Goal: Information Seeking & Learning: Learn about a topic

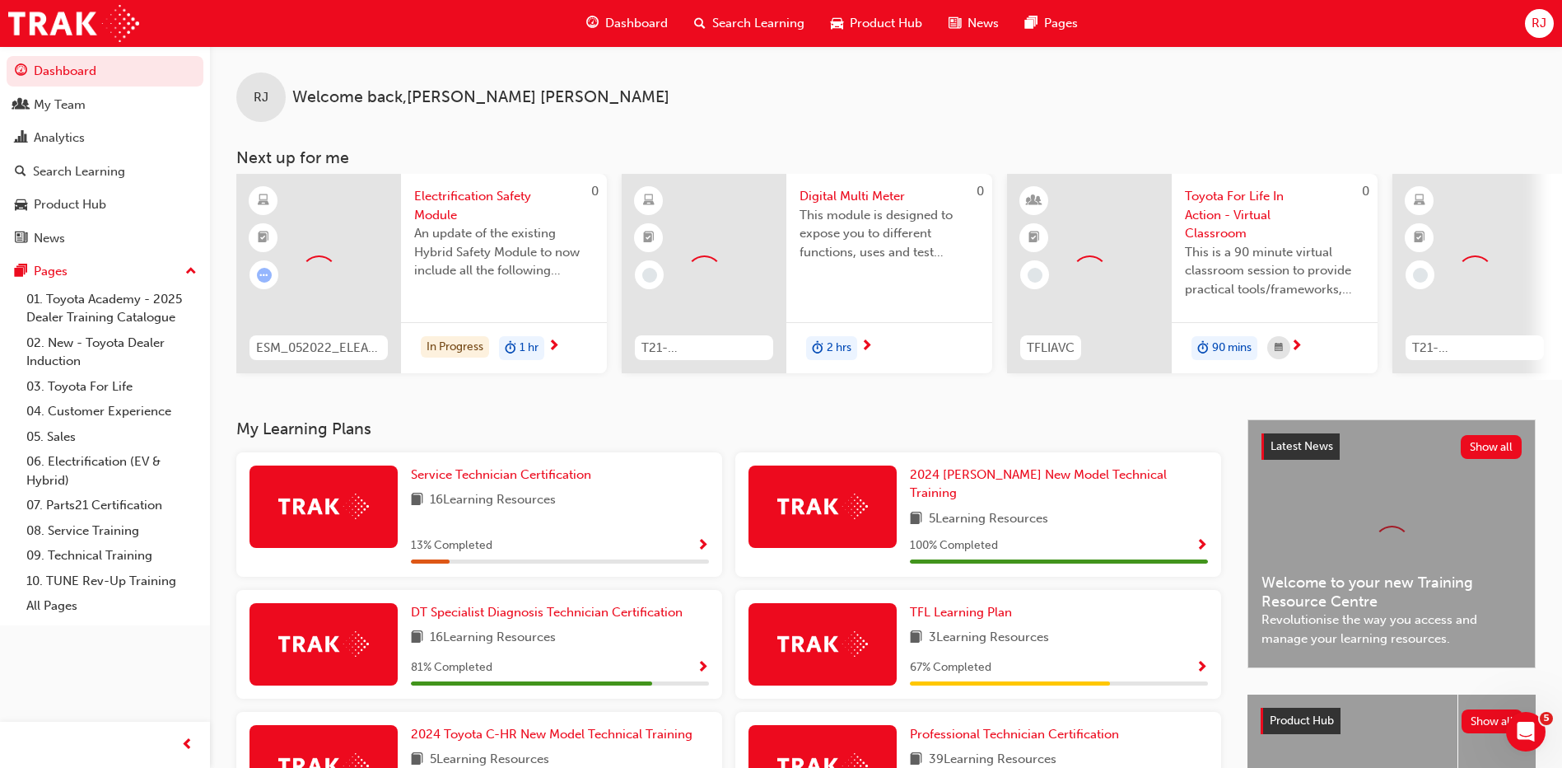
scroll to position [246, 0]
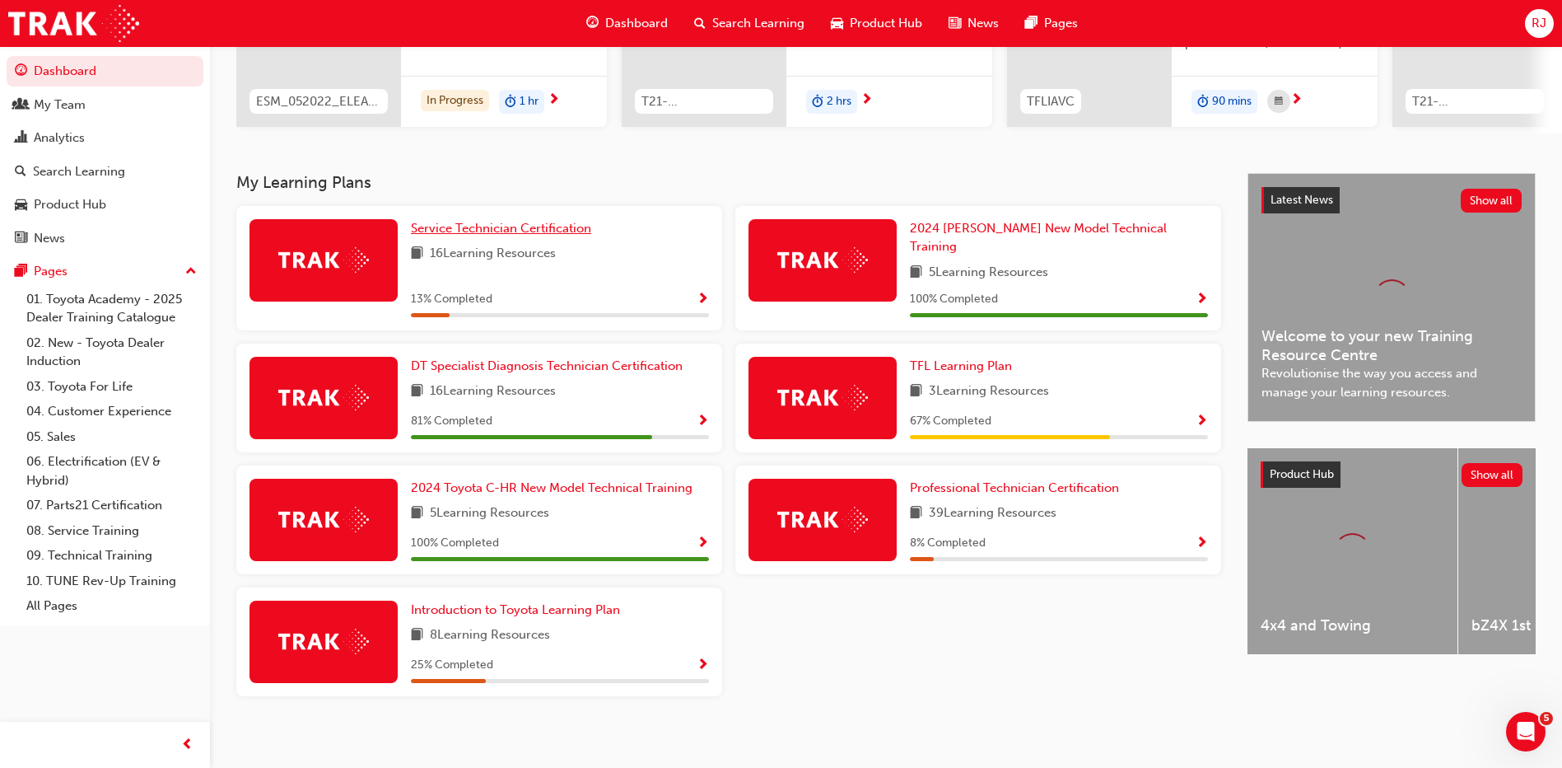
click at [494, 231] on span "Service Technician Certification" at bounding box center [501, 228] width 180 height 15
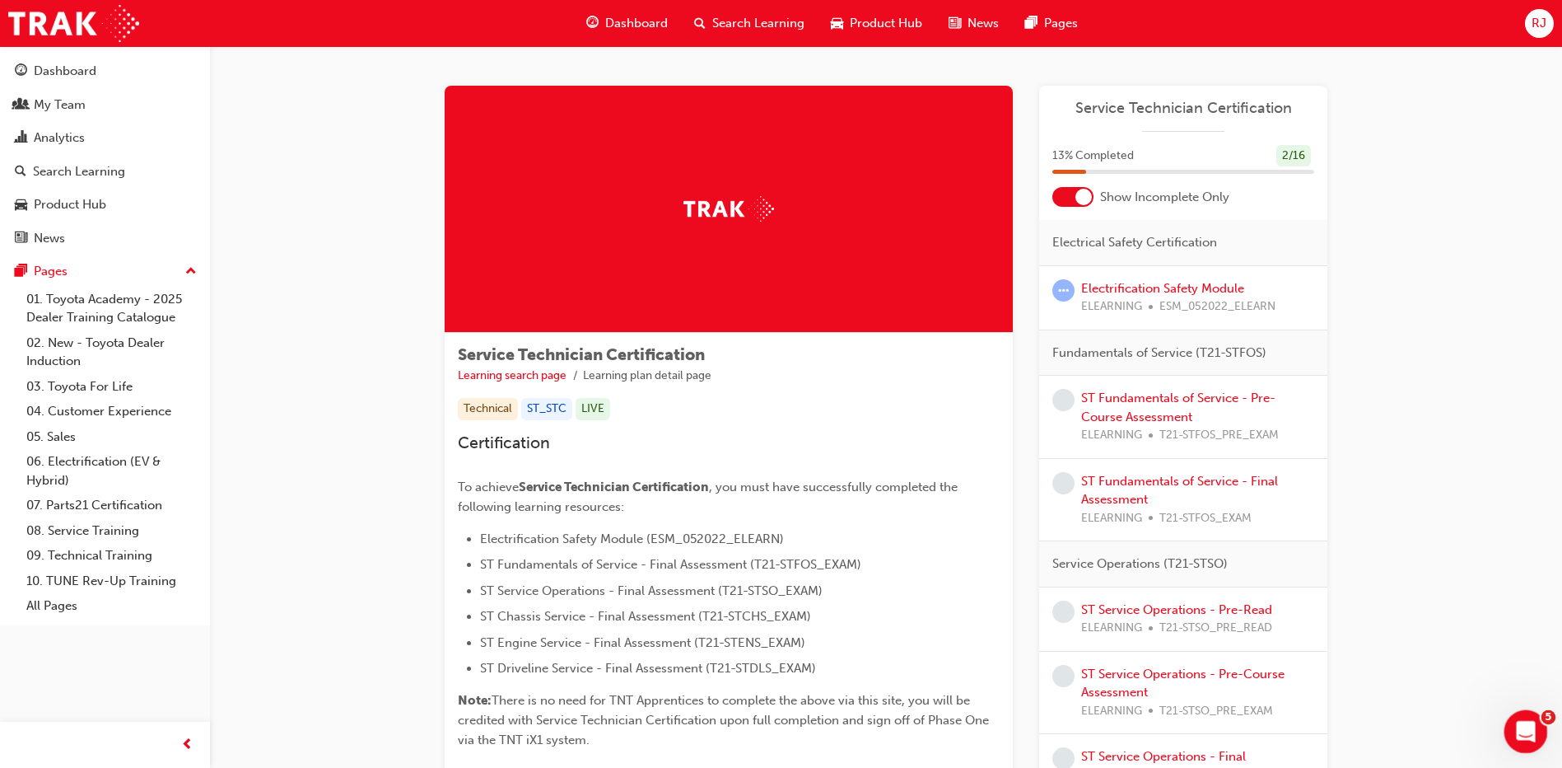
click at [1520, 734] on icon "Open Intercom Messenger" at bounding box center [1524, 729] width 27 height 27
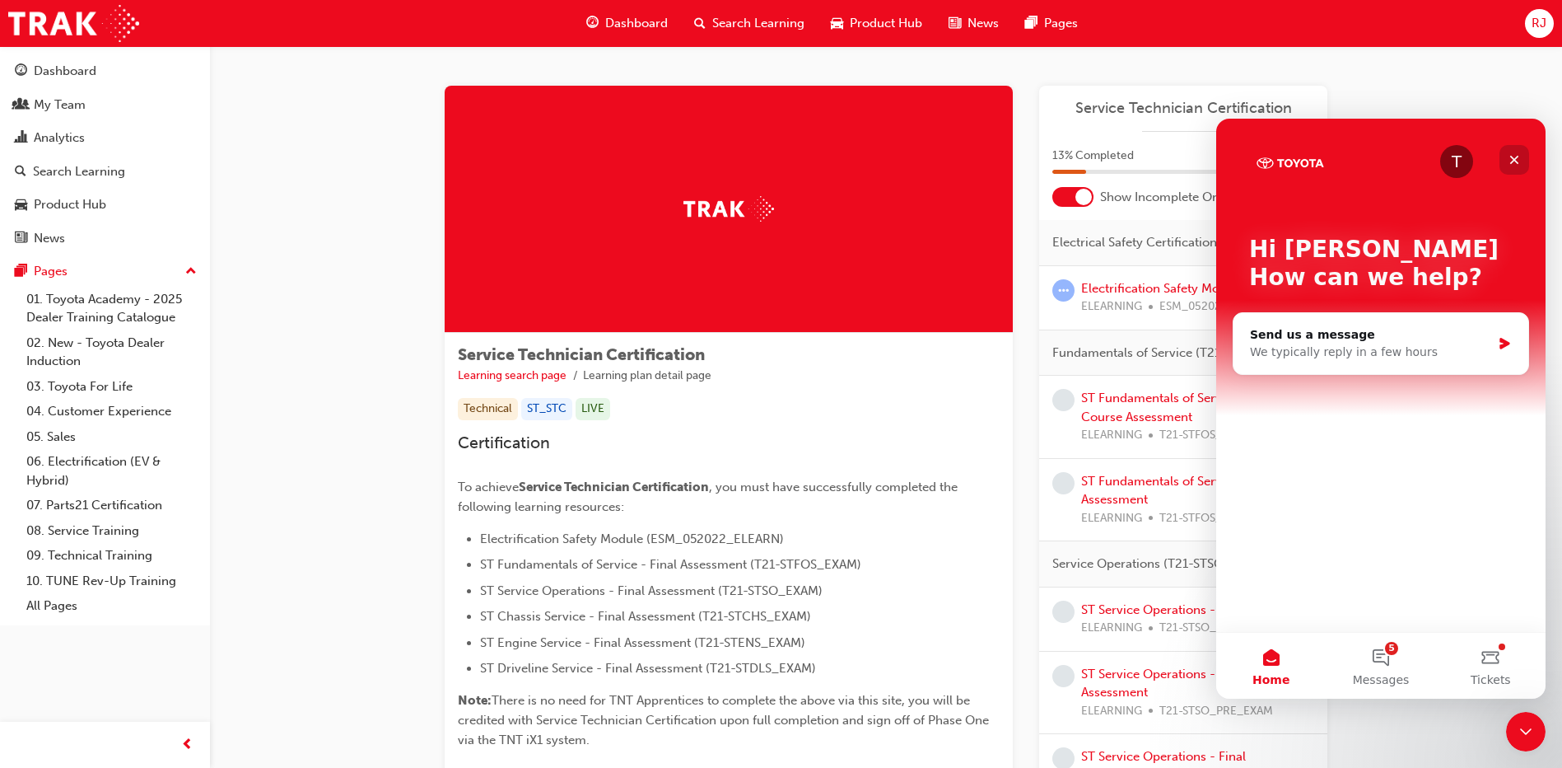
click at [1522, 158] on div "Close" at bounding box center [1515, 160] width 30 height 30
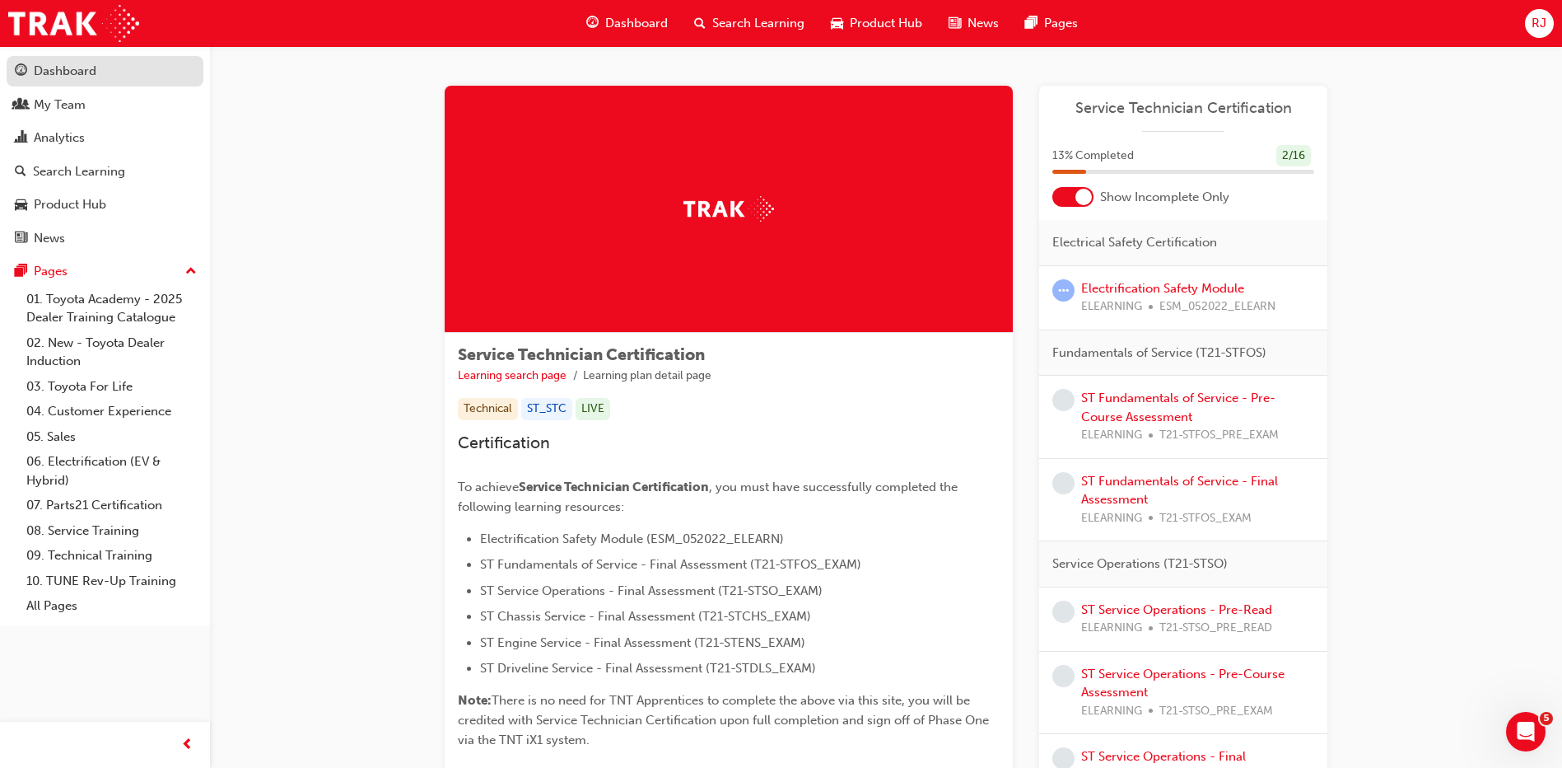
click at [77, 68] on div "Dashboard" at bounding box center [65, 71] width 63 height 19
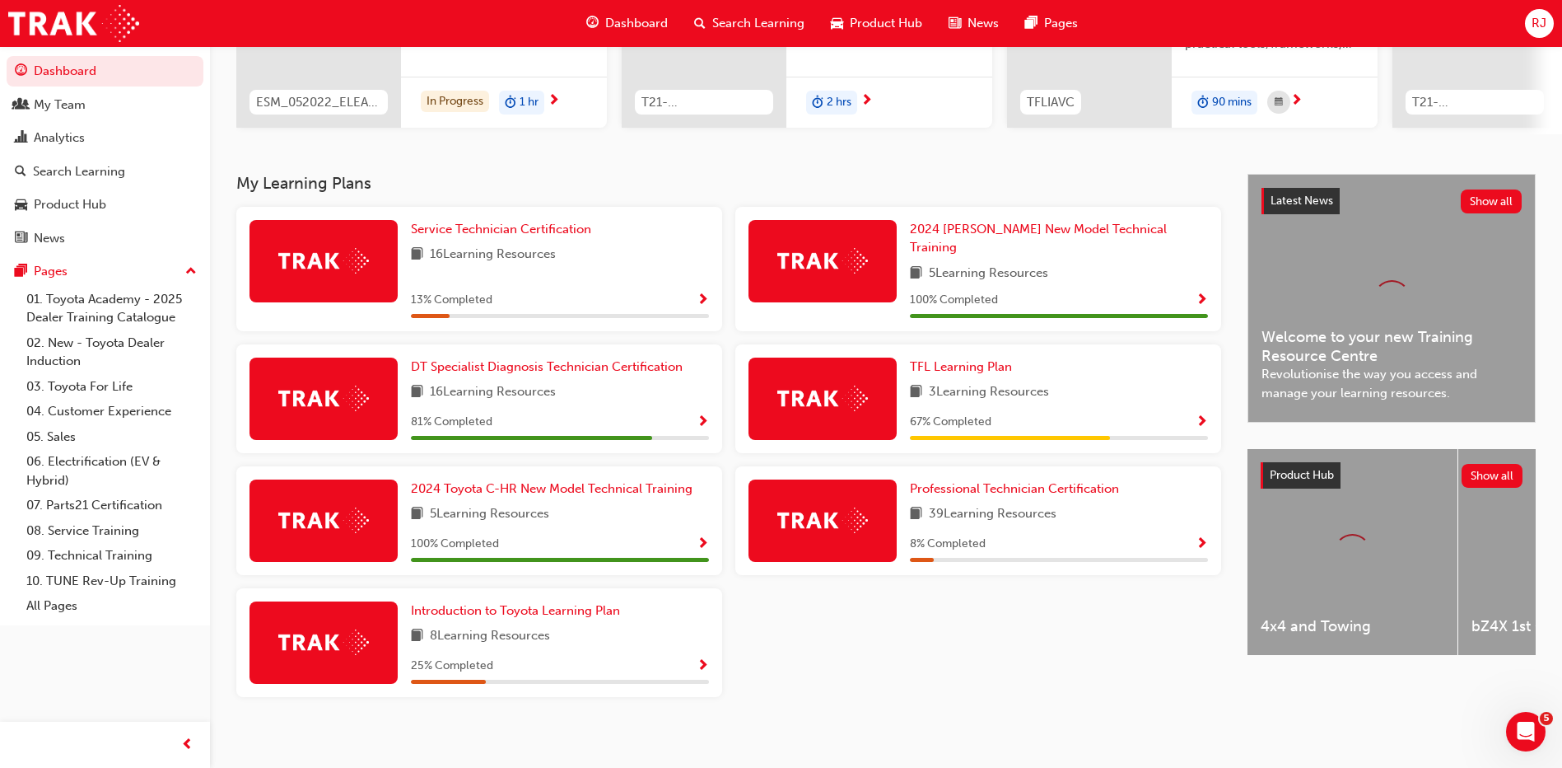
scroll to position [246, 0]
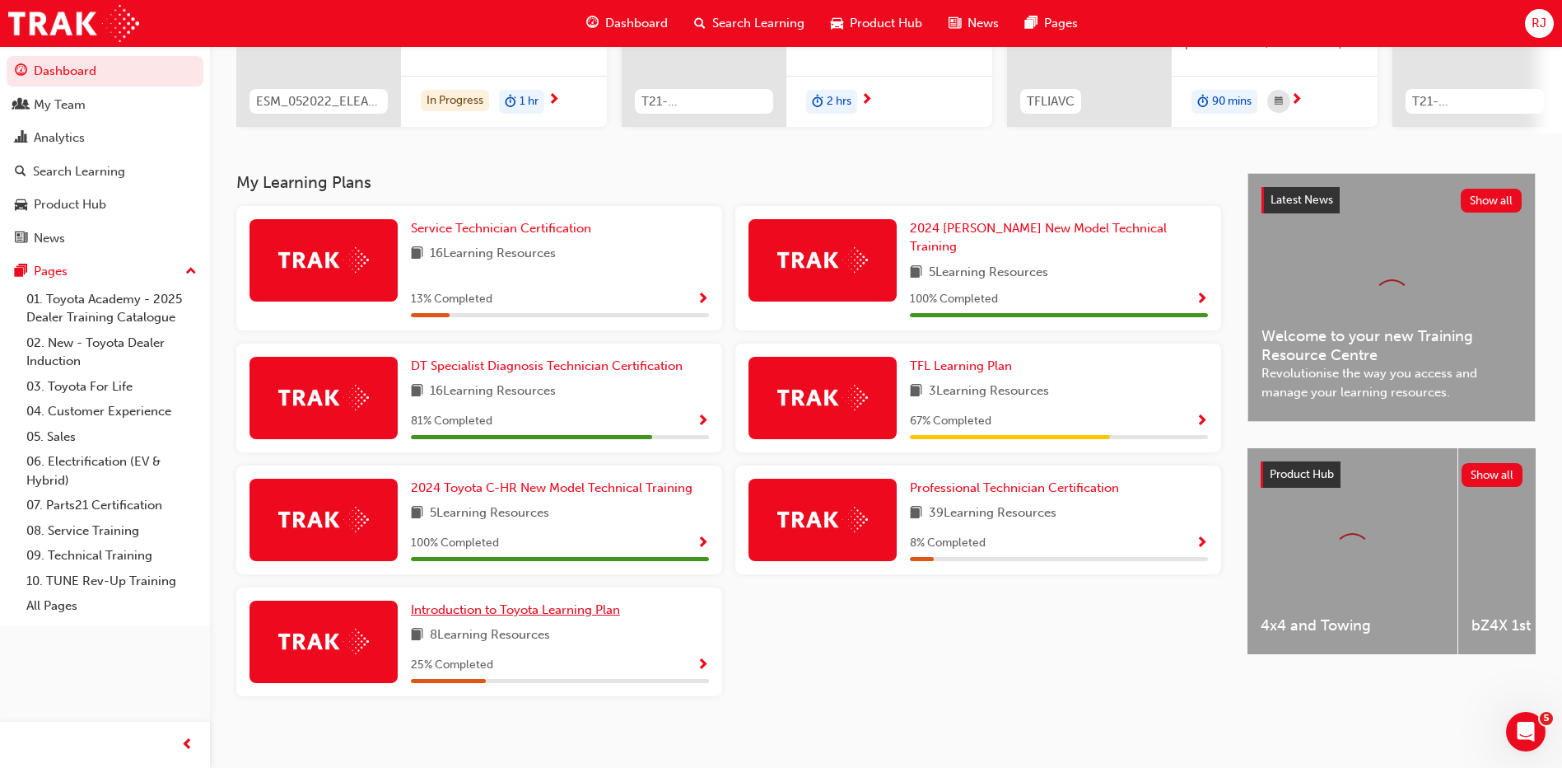
click at [499, 607] on span "Introduction to Toyota Learning Plan" at bounding box center [515, 609] width 209 height 15
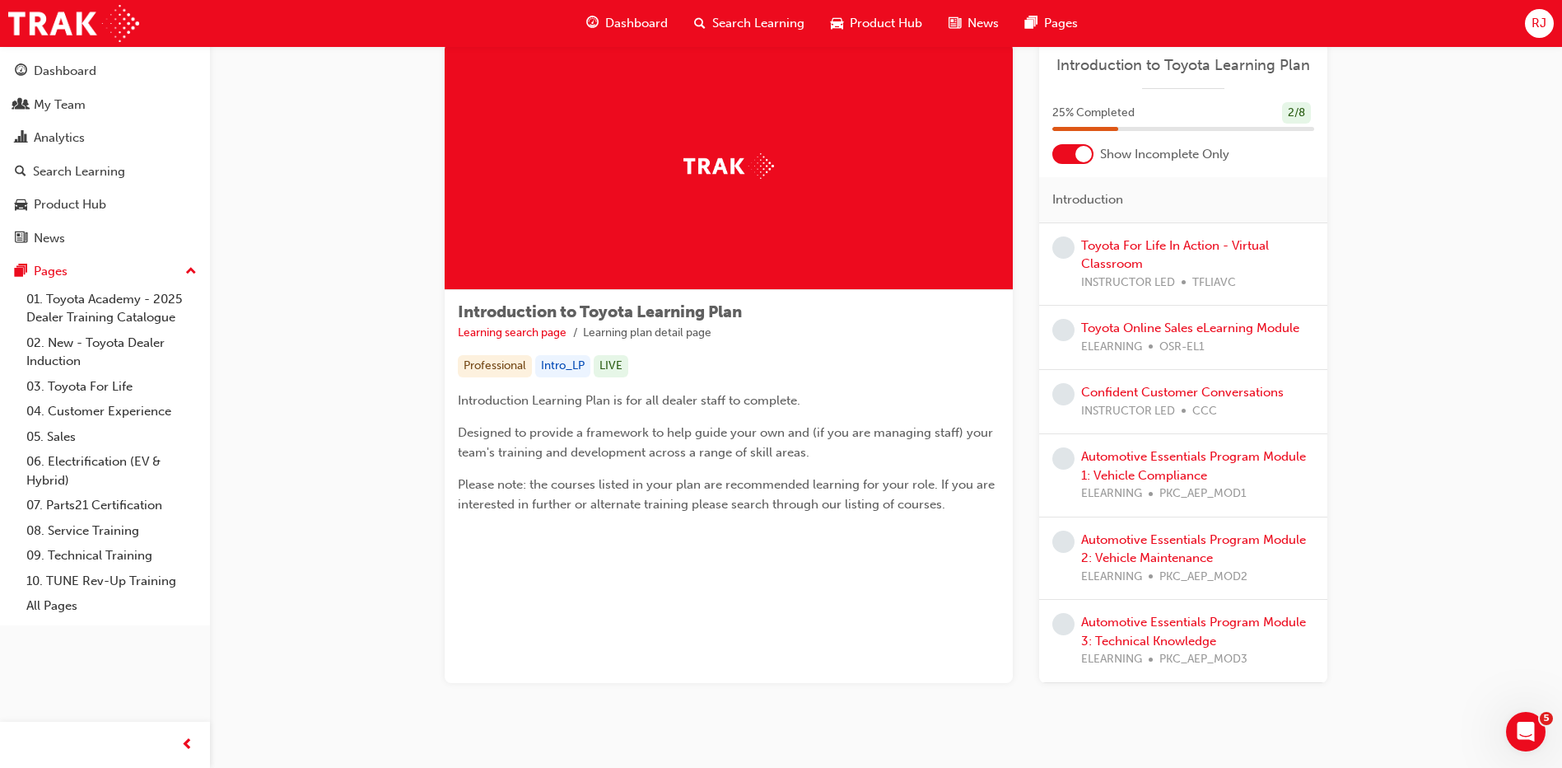
scroll to position [78, 0]
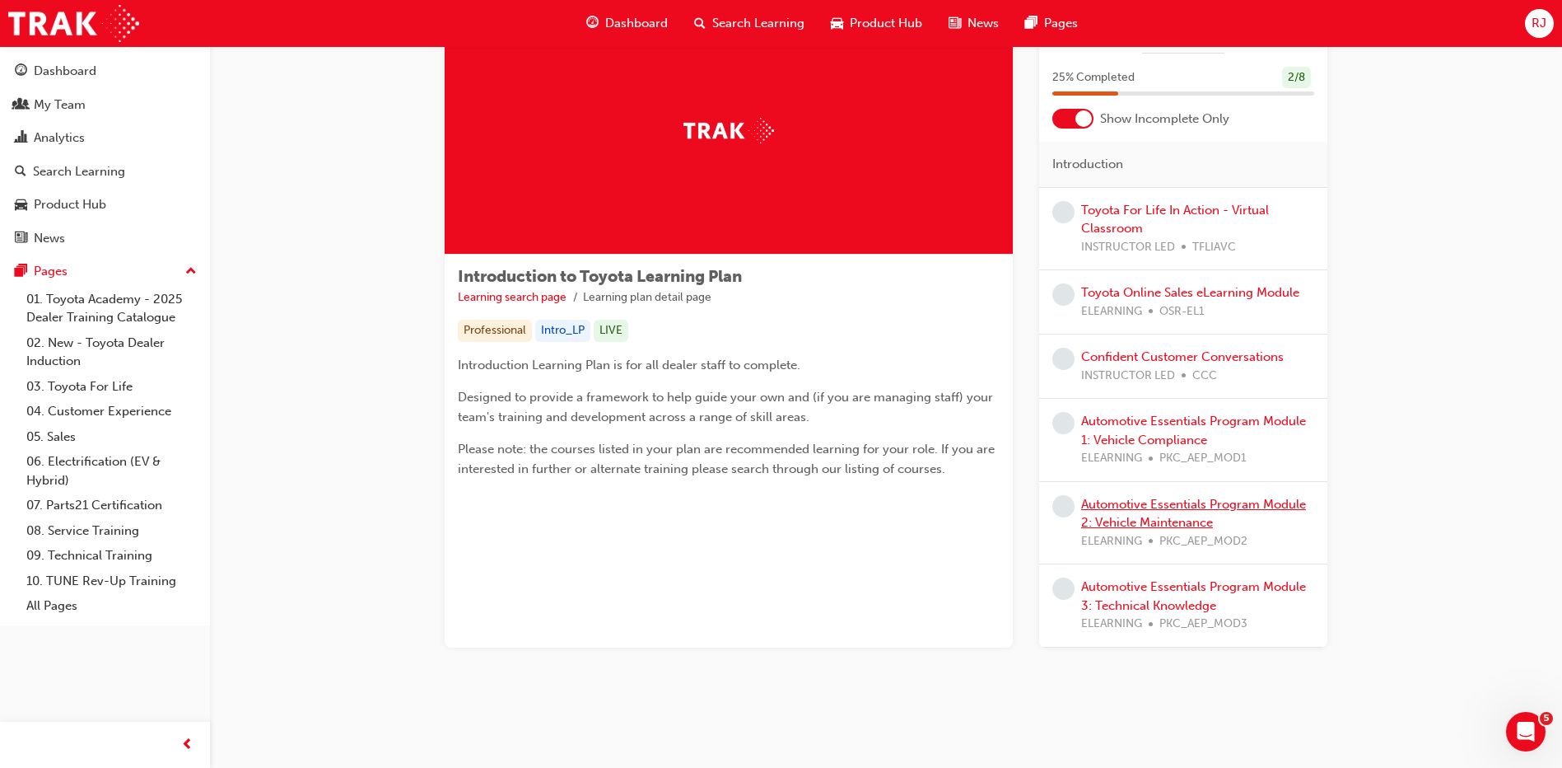
click at [1146, 501] on link "Automotive Essentials Program Module 2: Vehicle Maintenance" at bounding box center [1193, 514] width 225 height 34
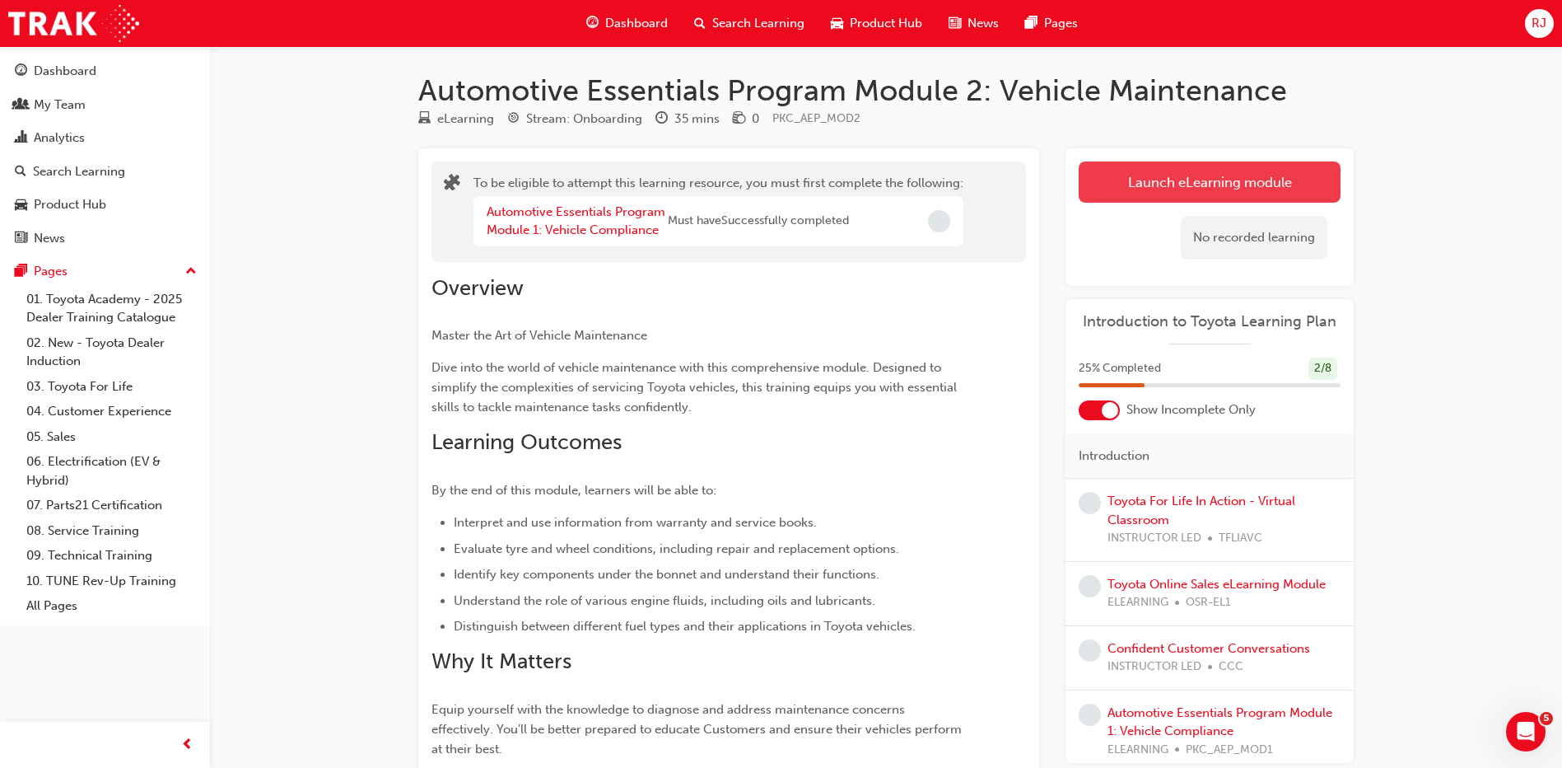
click at [1177, 185] on button "Launch eLearning module" at bounding box center [1210, 181] width 262 height 41
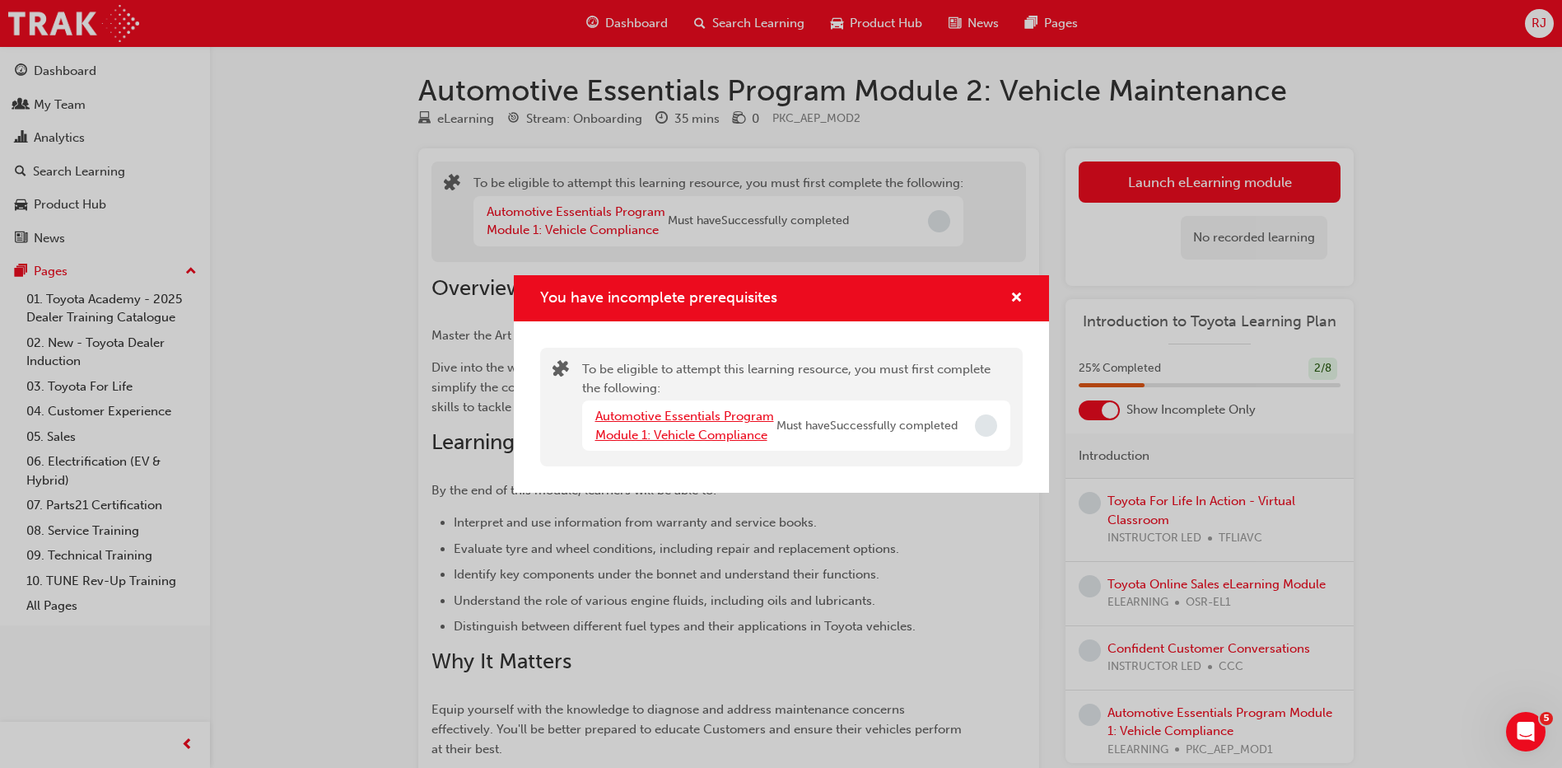
click at [721, 413] on link "Automotive Essentials Program Module 1: Vehicle Compliance" at bounding box center [684, 426] width 179 height 34
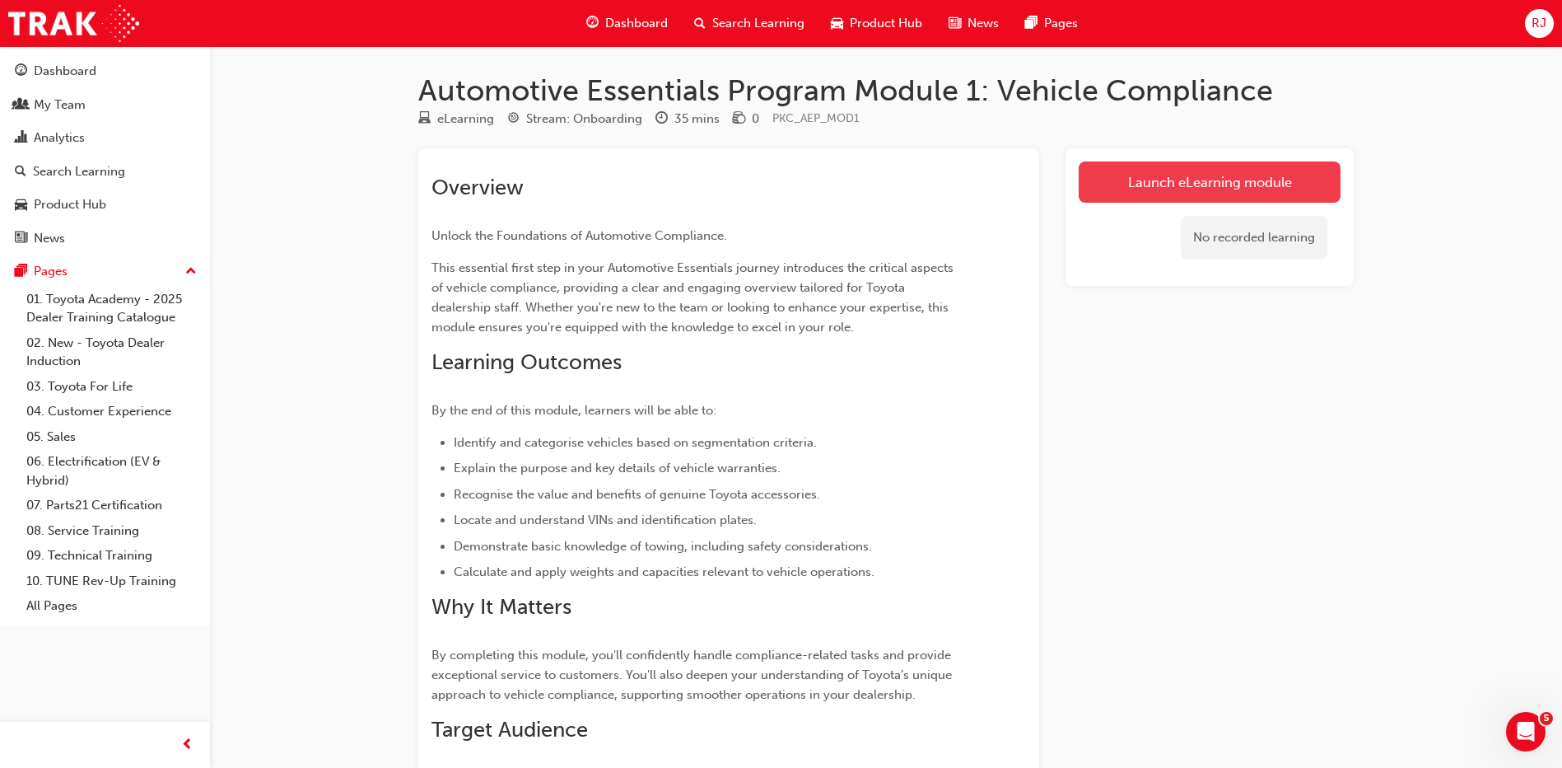
click at [1128, 188] on link "Launch eLearning module" at bounding box center [1210, 181] width 262 height 41
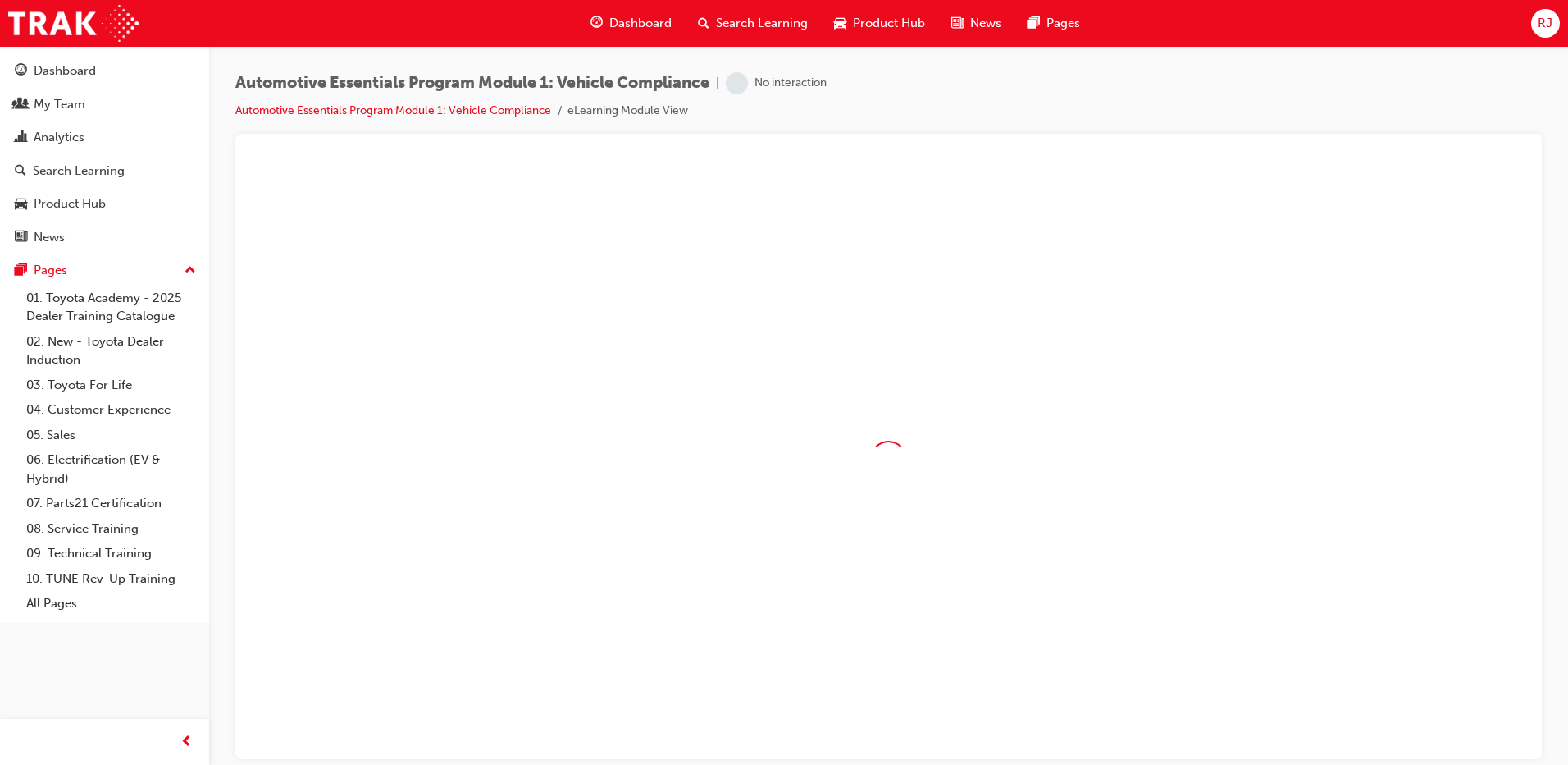
click at [609, 114] on li "eLearning Module View" at bounding box center [627, 111] width 120 height 19
click at [100, 526] on link "08. Service Training" at bounding box center [112, 529] width 183 height 26
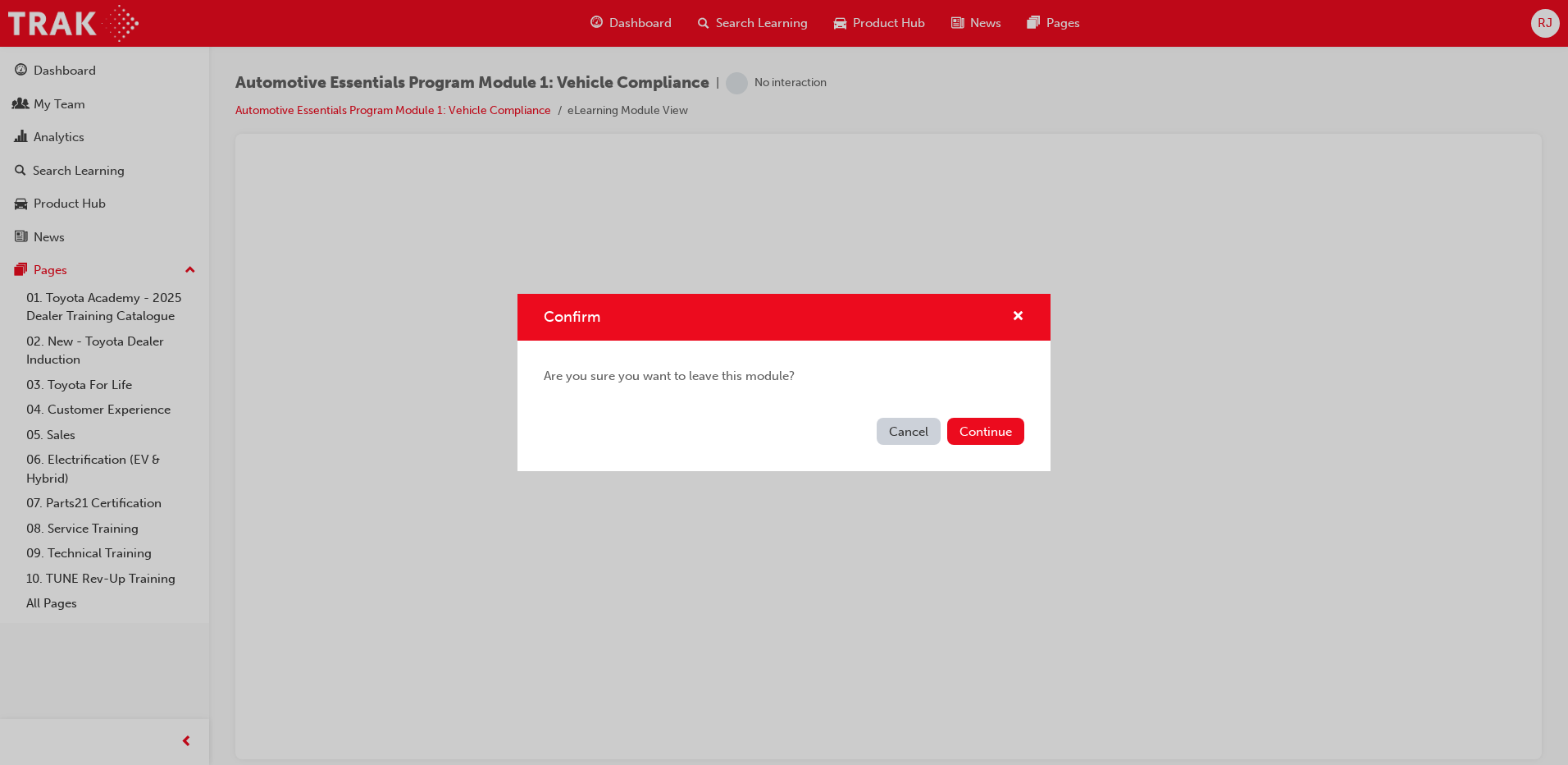
click at [914, 427] on button "Cancel" at bounding box center [908, 430] width 64 height 27
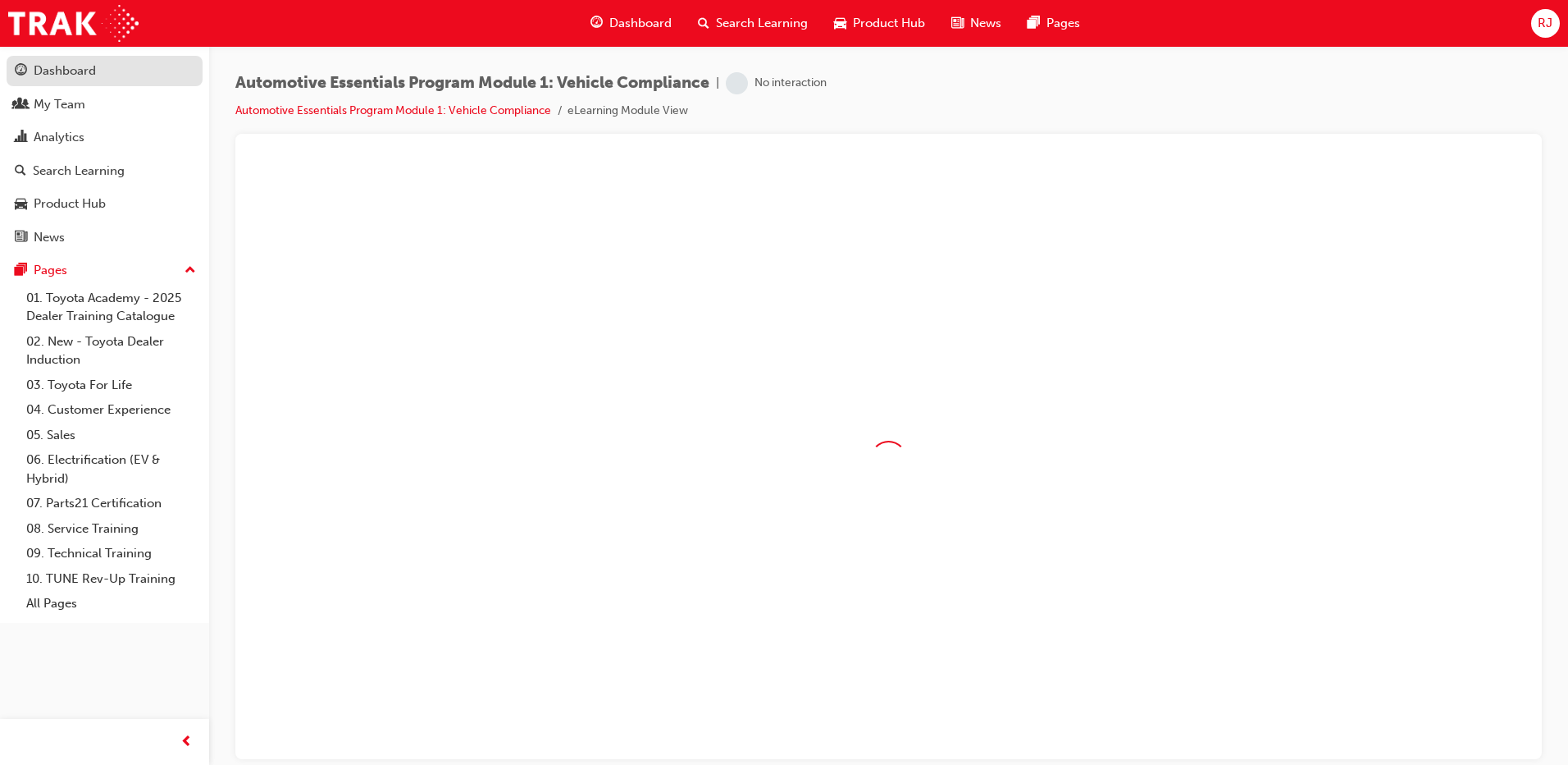
click at [54, 71] on div "Dashboard" at bounding box center [65, 71] width 63 height 19
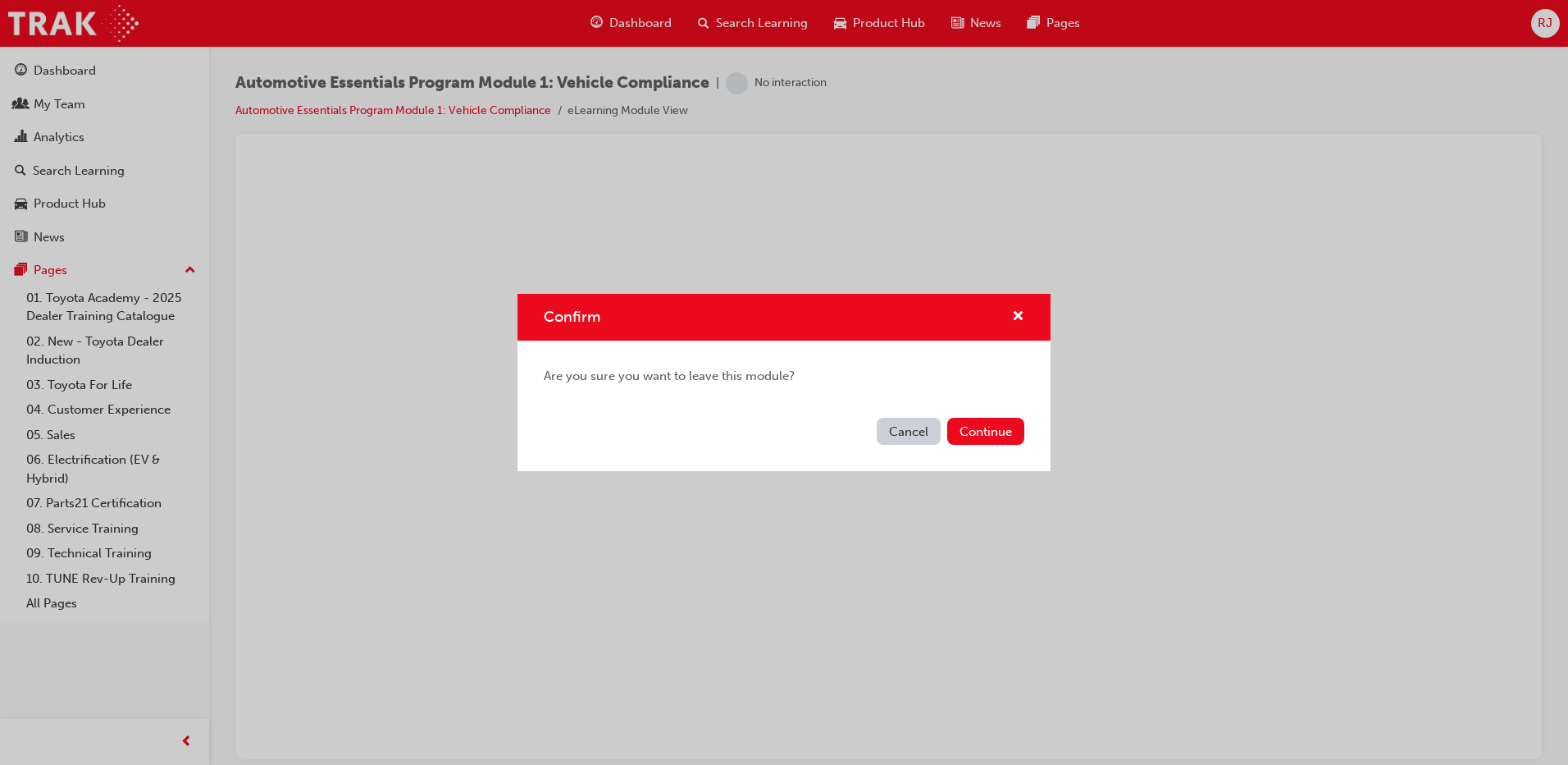
click at [911, 440] on button "Cancel" at bounding box center [908, 430] width 64 height 27
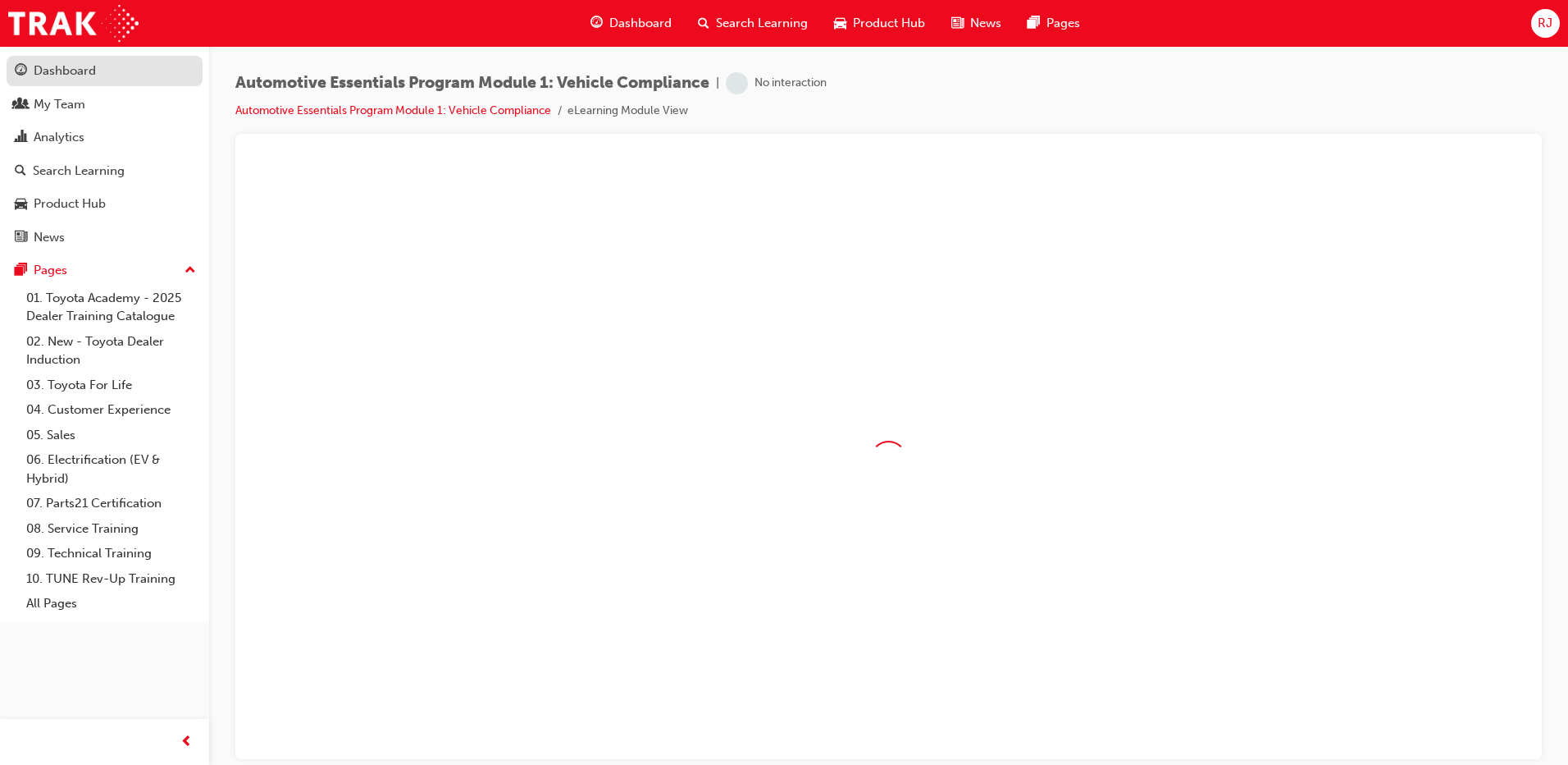
click at [64, 64] on div "Dashboard" at bounding box center [65, 71] width 63 height 19
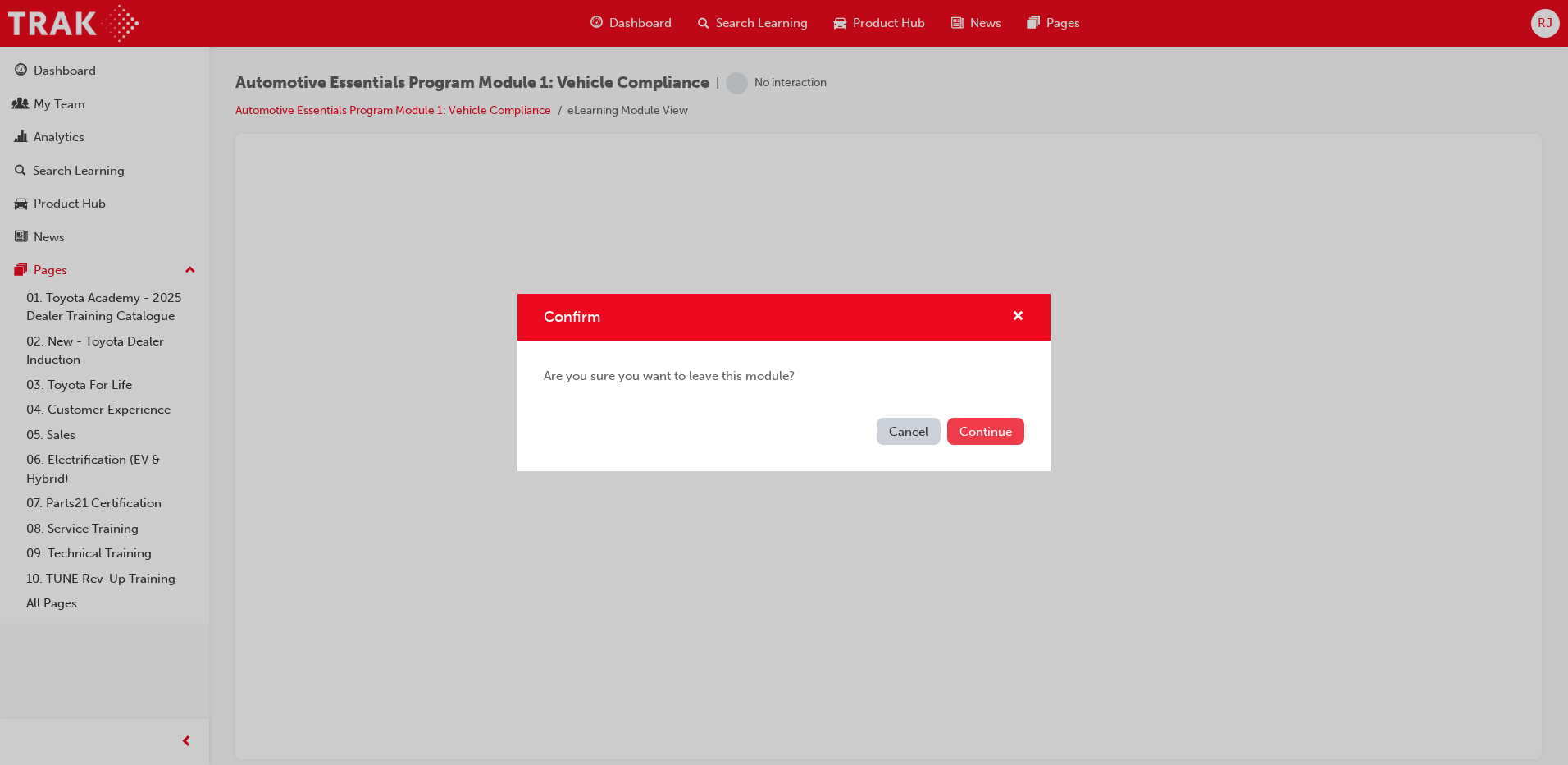
click at [994, 431] on button "Continue" at bounding box center [985, 430] width 77 height 27
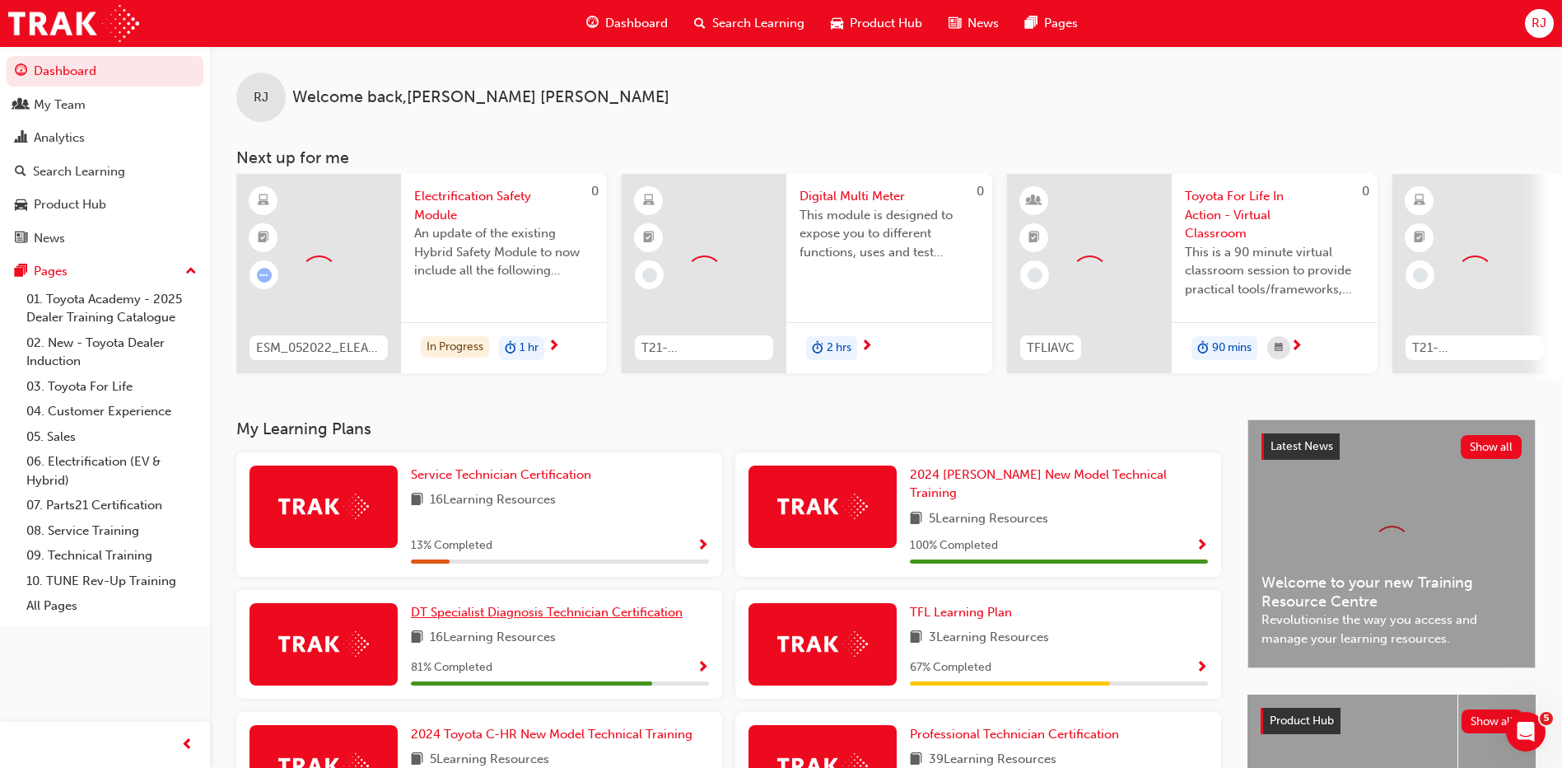
click at [616, 605] on span "DT Specialist Diagnosis Technician Certification" at bounding box center [547, 612] width 272 height 15
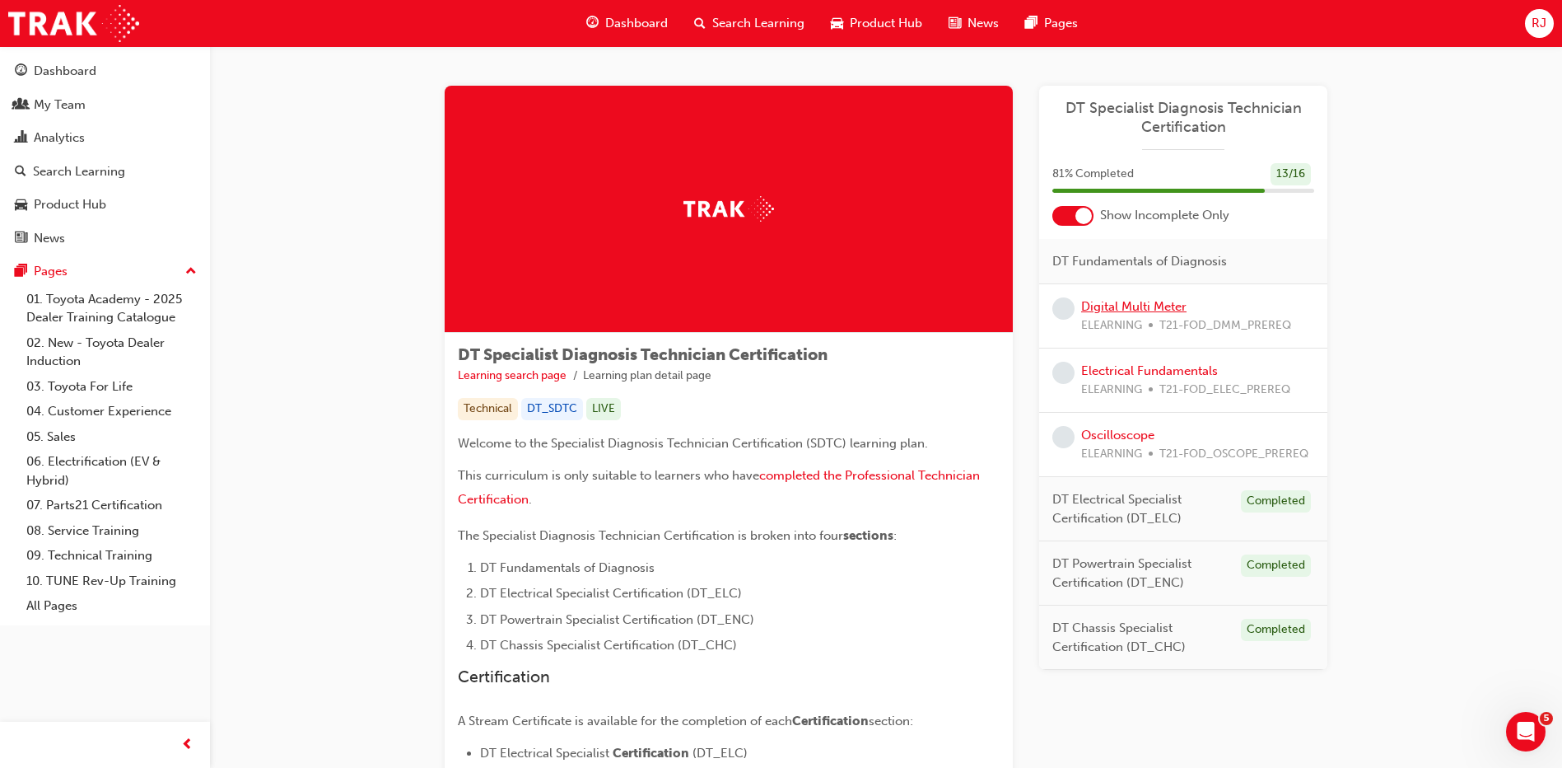
click at [1155, 308] on link "Digital Multi Meter" at bounding box center [1133, 306] width 105 height 15
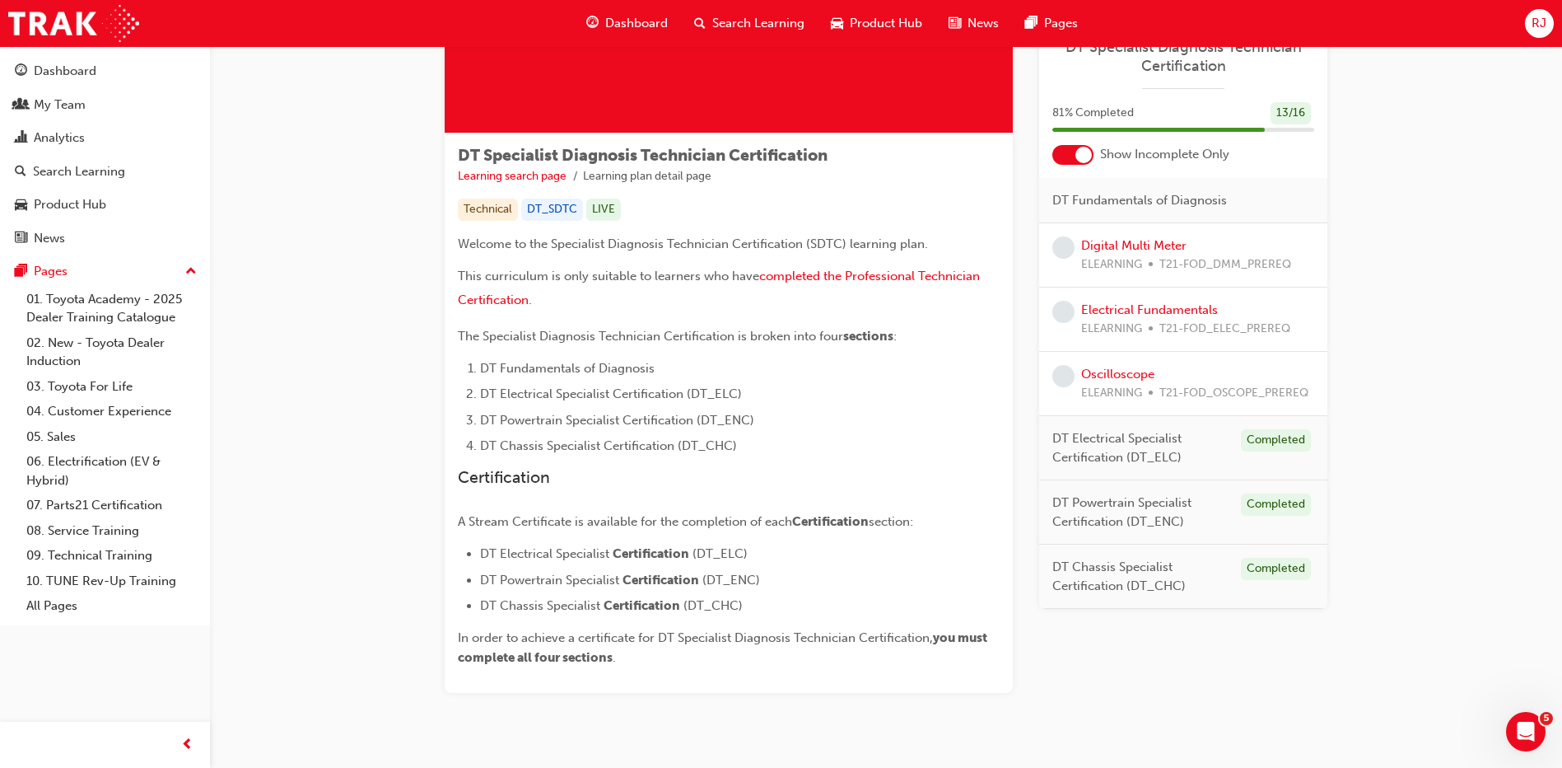
scroll to position [162, 0]
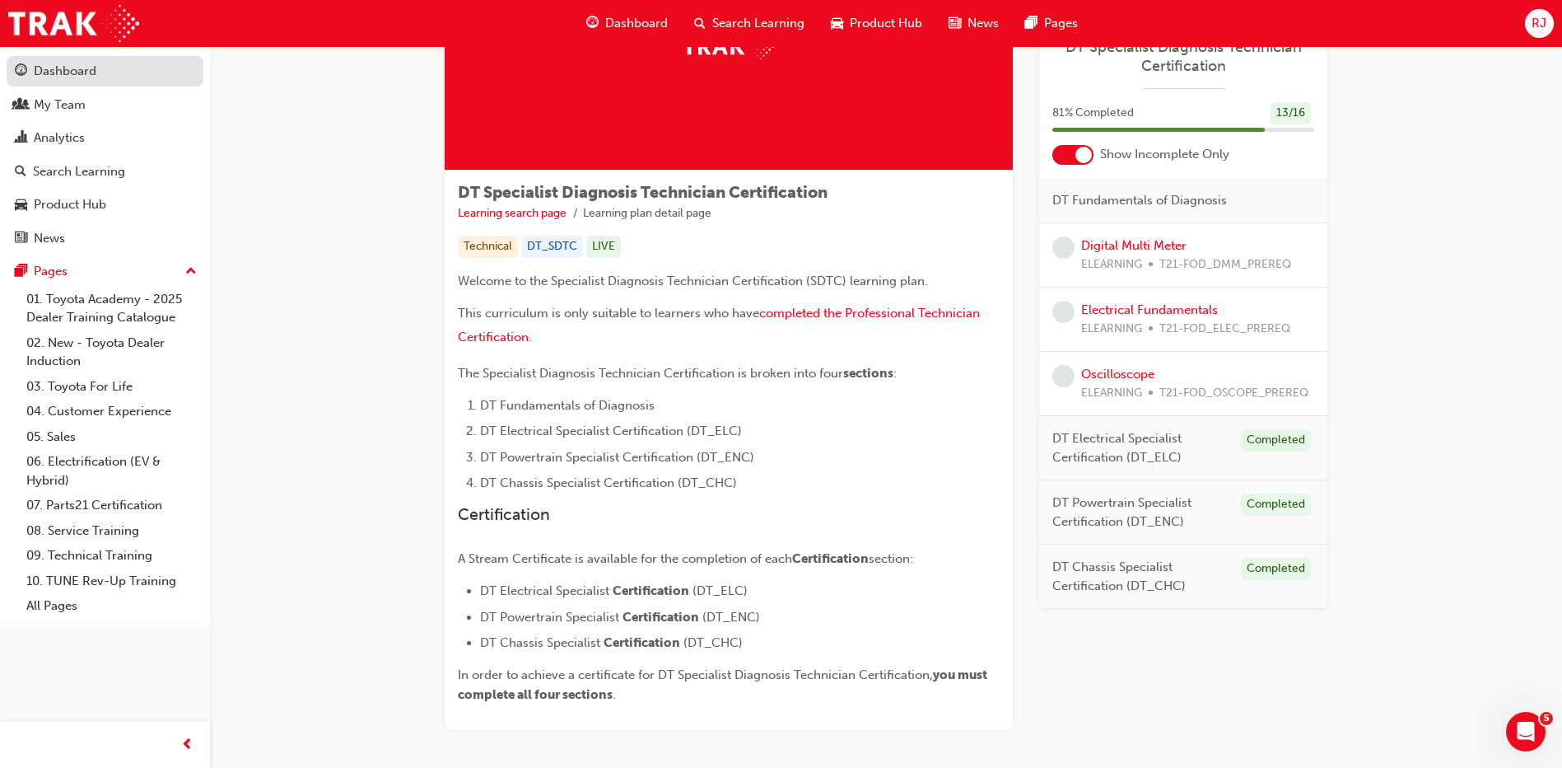
click at [39, 68] on div "Dashboard" at bounding box center [65, 71] width 63 height 19
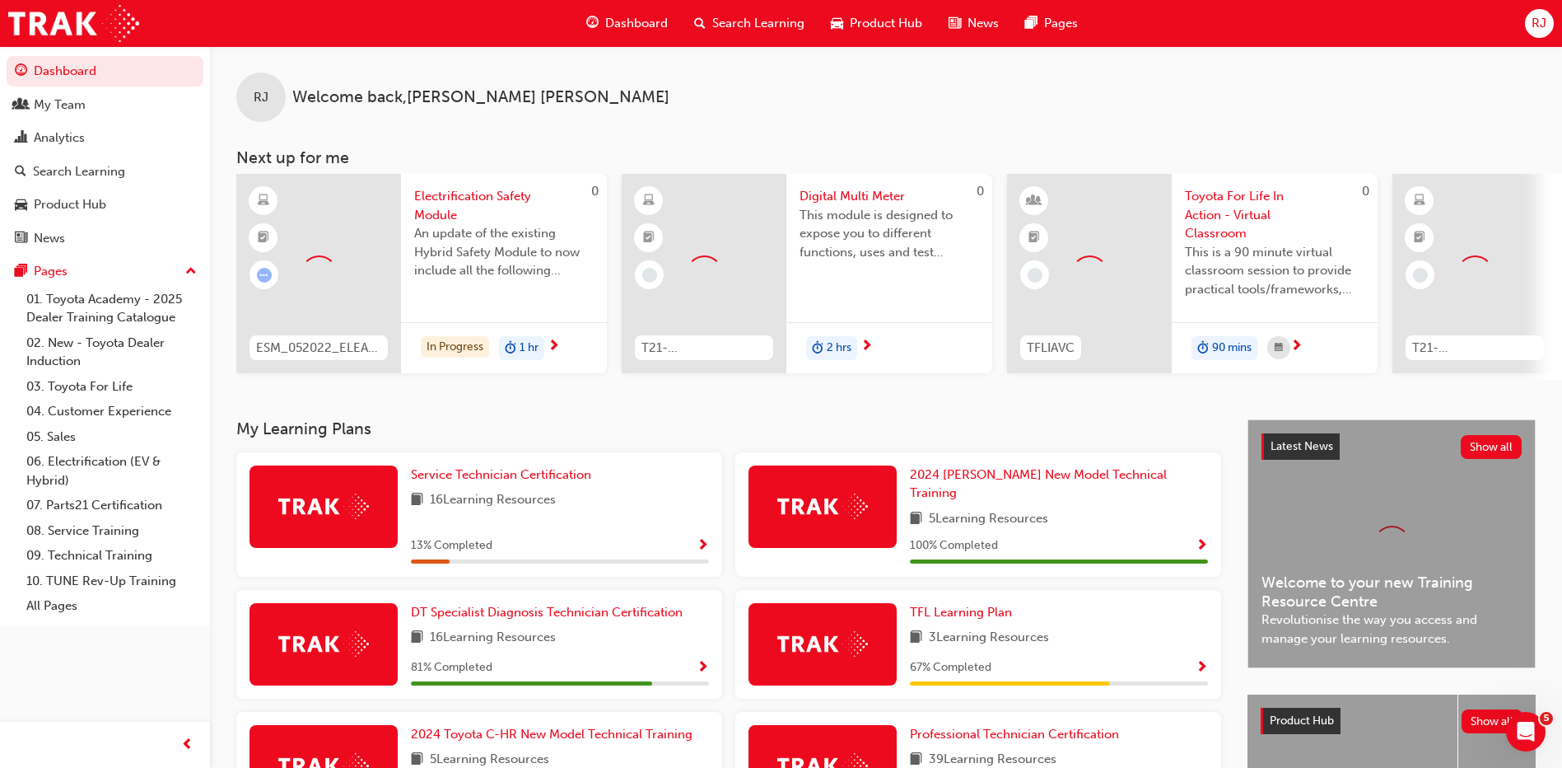
scroll to position [246, 0]
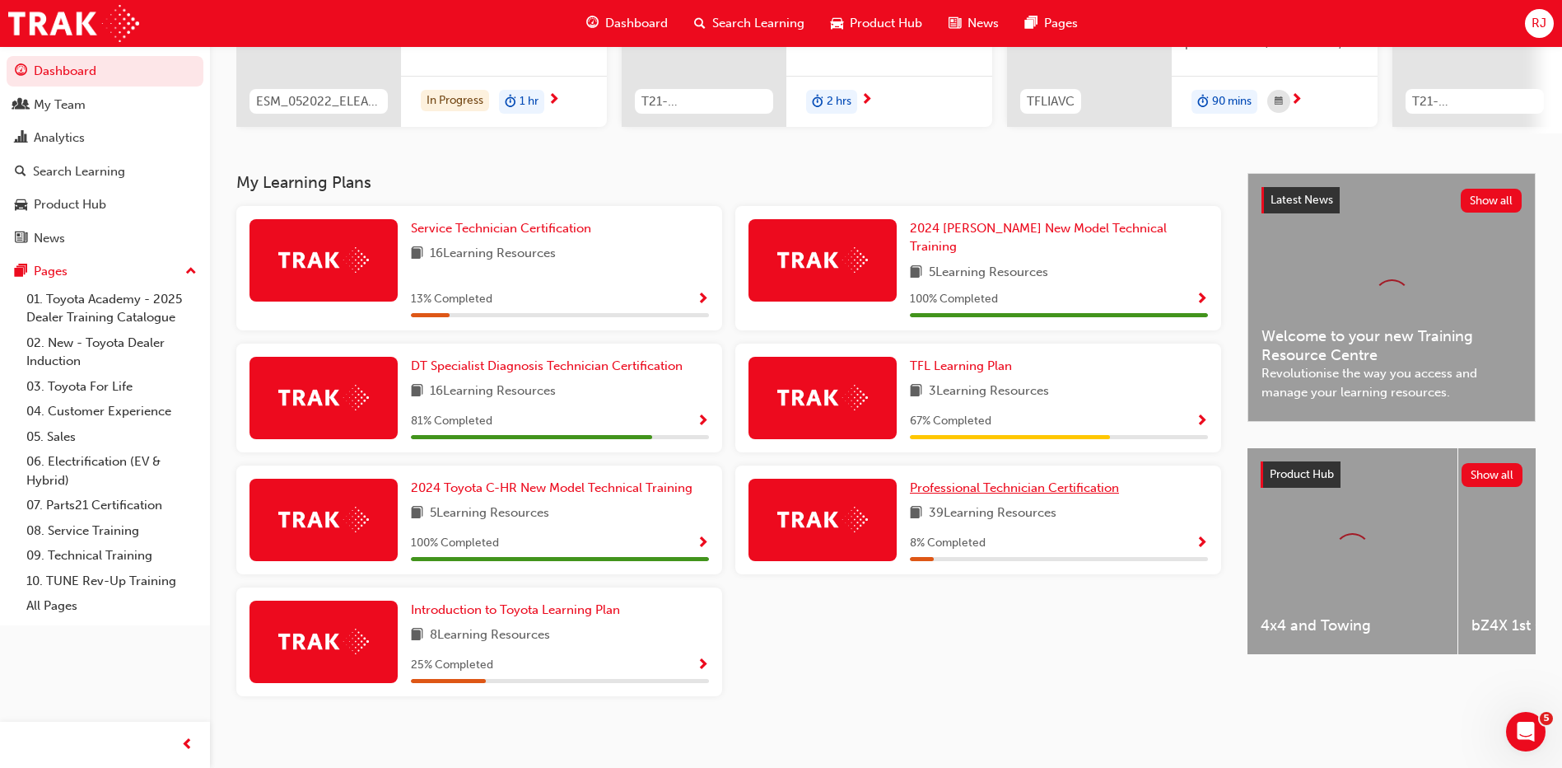
click at [1069, 480] on span "Professional Technician Certification" at bounding box center [1014, 487] width 209 height 15
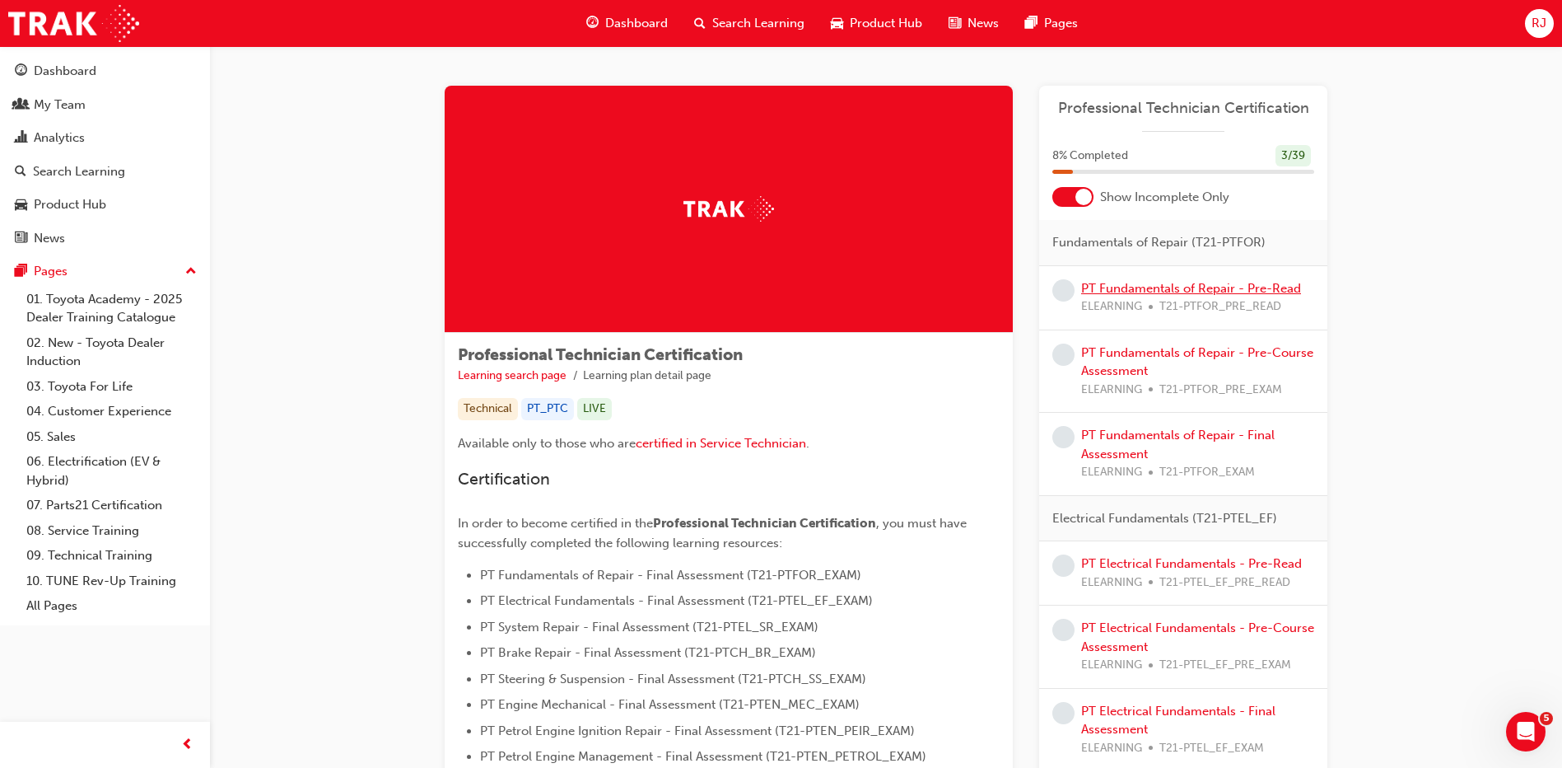
click at [1224, 295] on link "PT Fundamentals of Repair - Pre-Read" at bounding box center [1191, 288] width 220 height 15
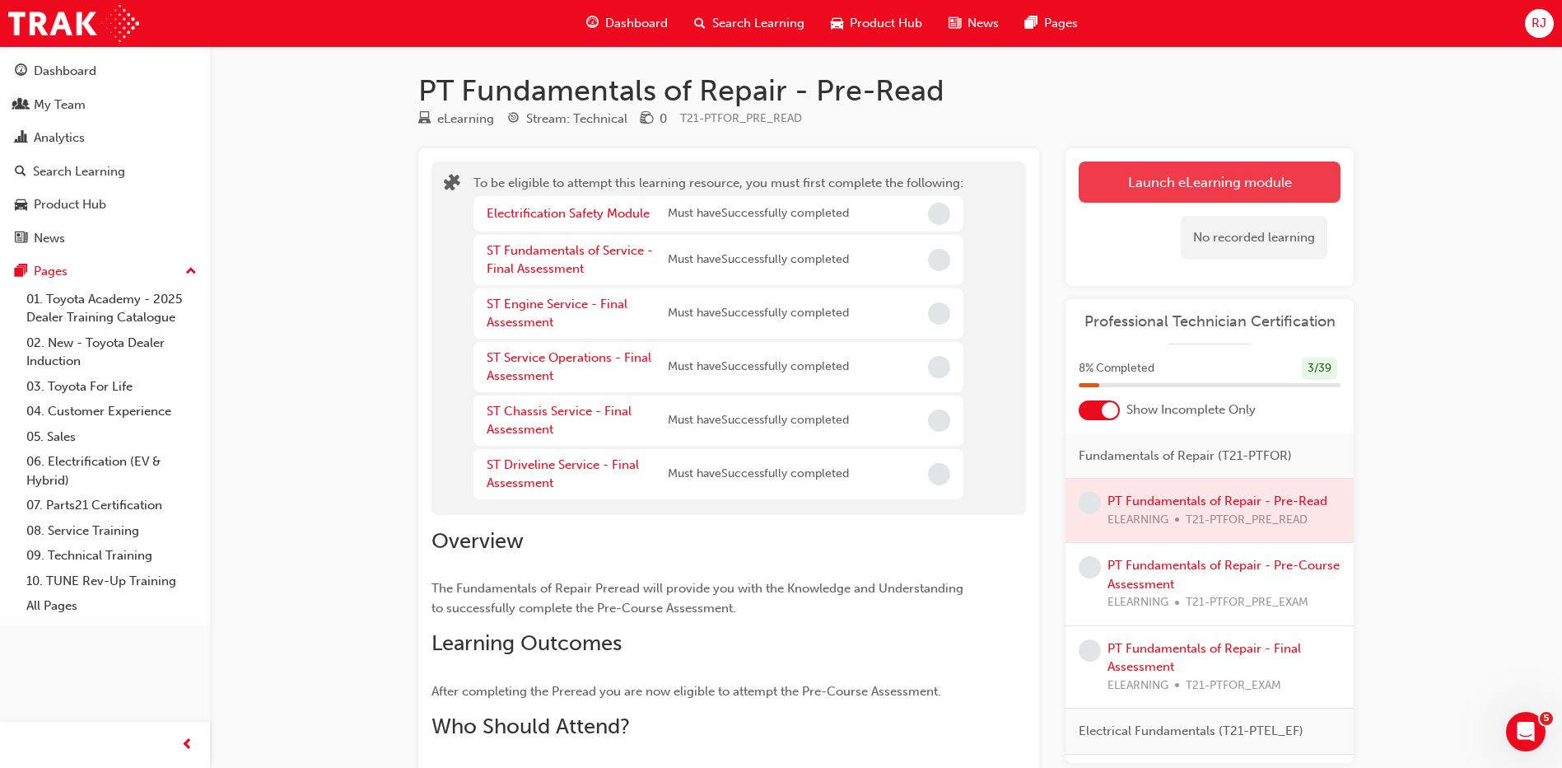
click at [1161, 173] on button "Launch eLearning module" at bounding box center [1210, 181] width 262 height 41
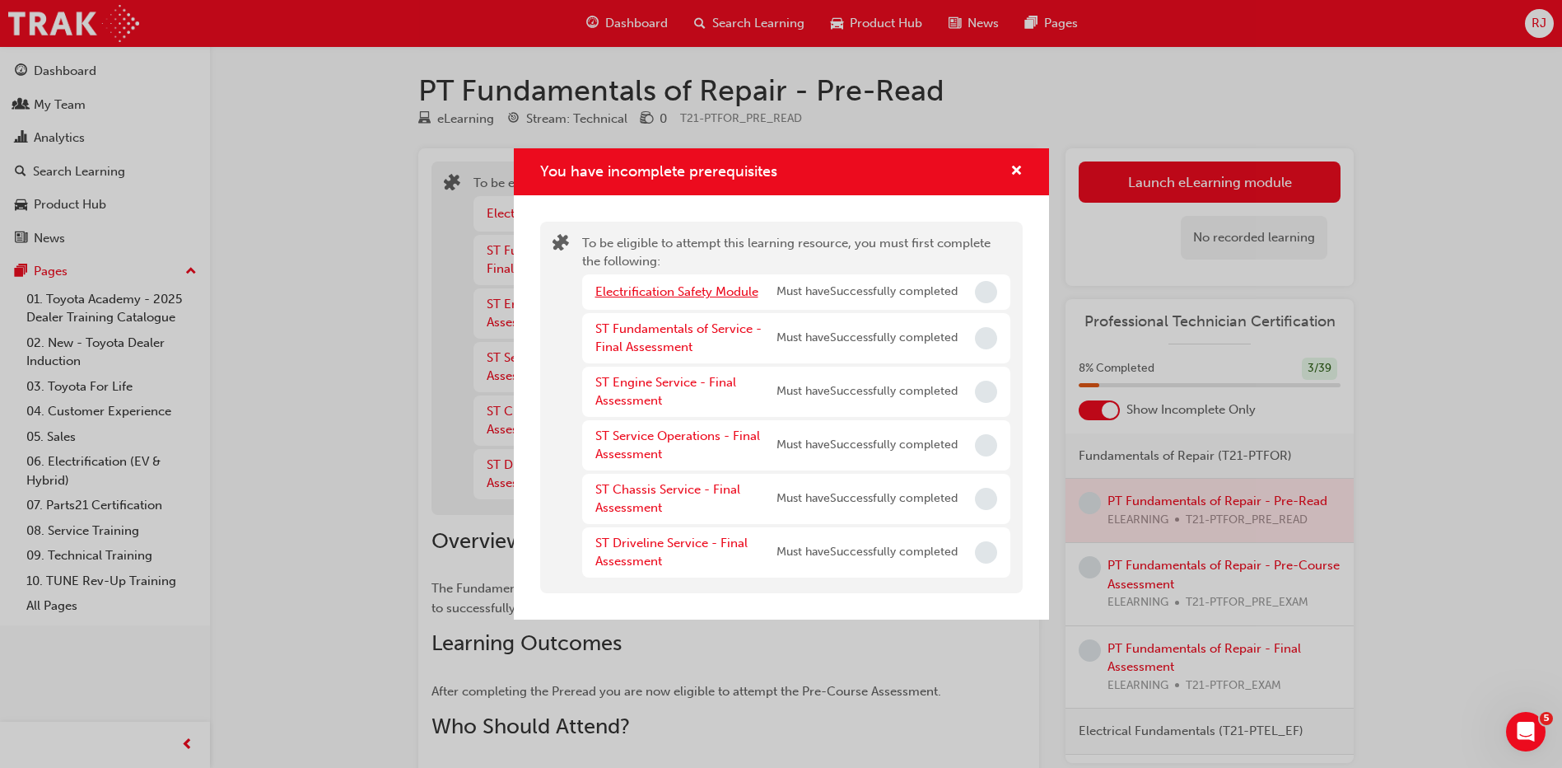
click at [712, 297] on link "Electrification Safety Module" at bounding box center [676, 291] width 163 height 15
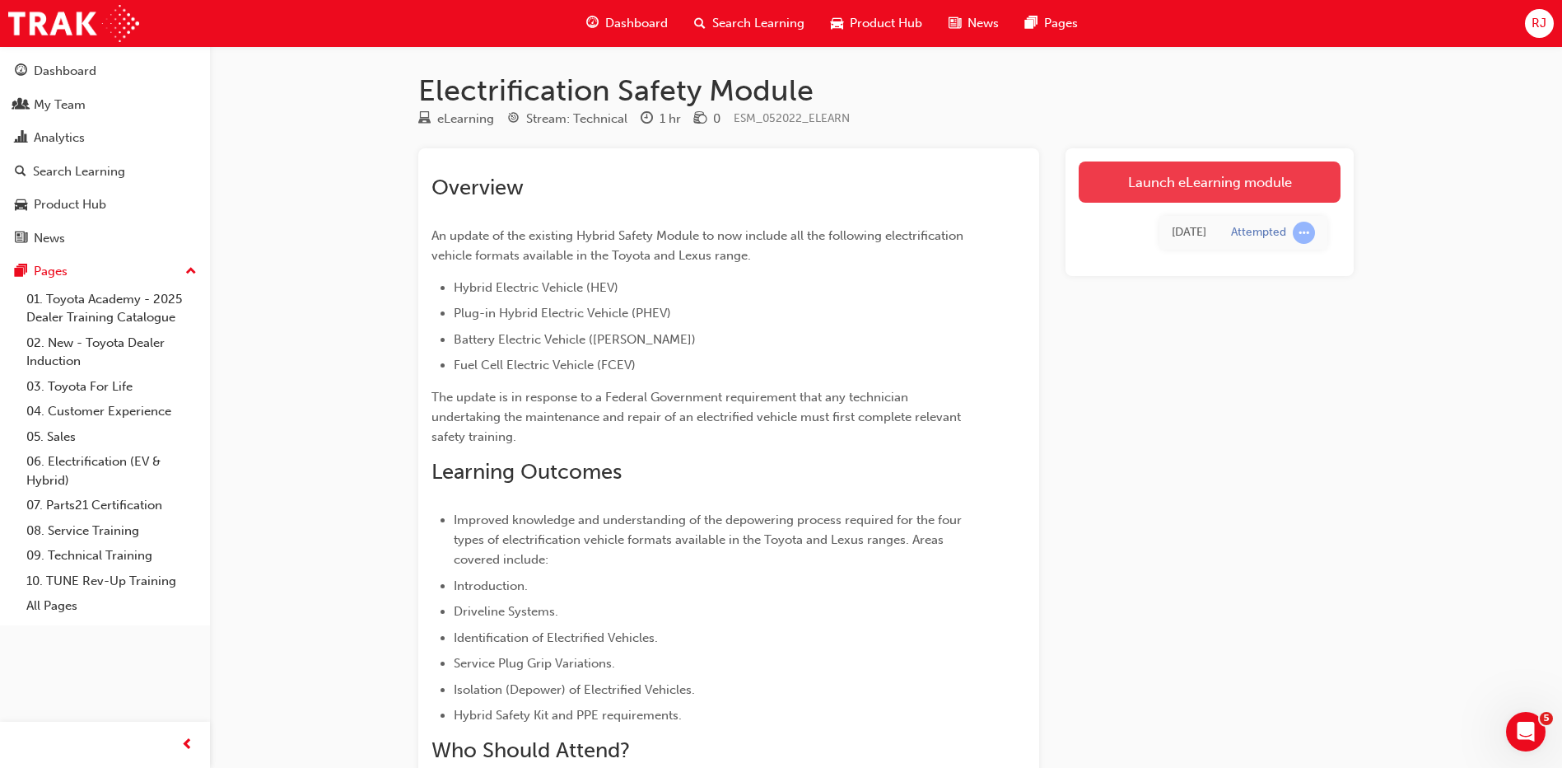
click at [1168, 182] on link "Launch eLearning module" at bounding box center [1210, 181] width 262 height 41
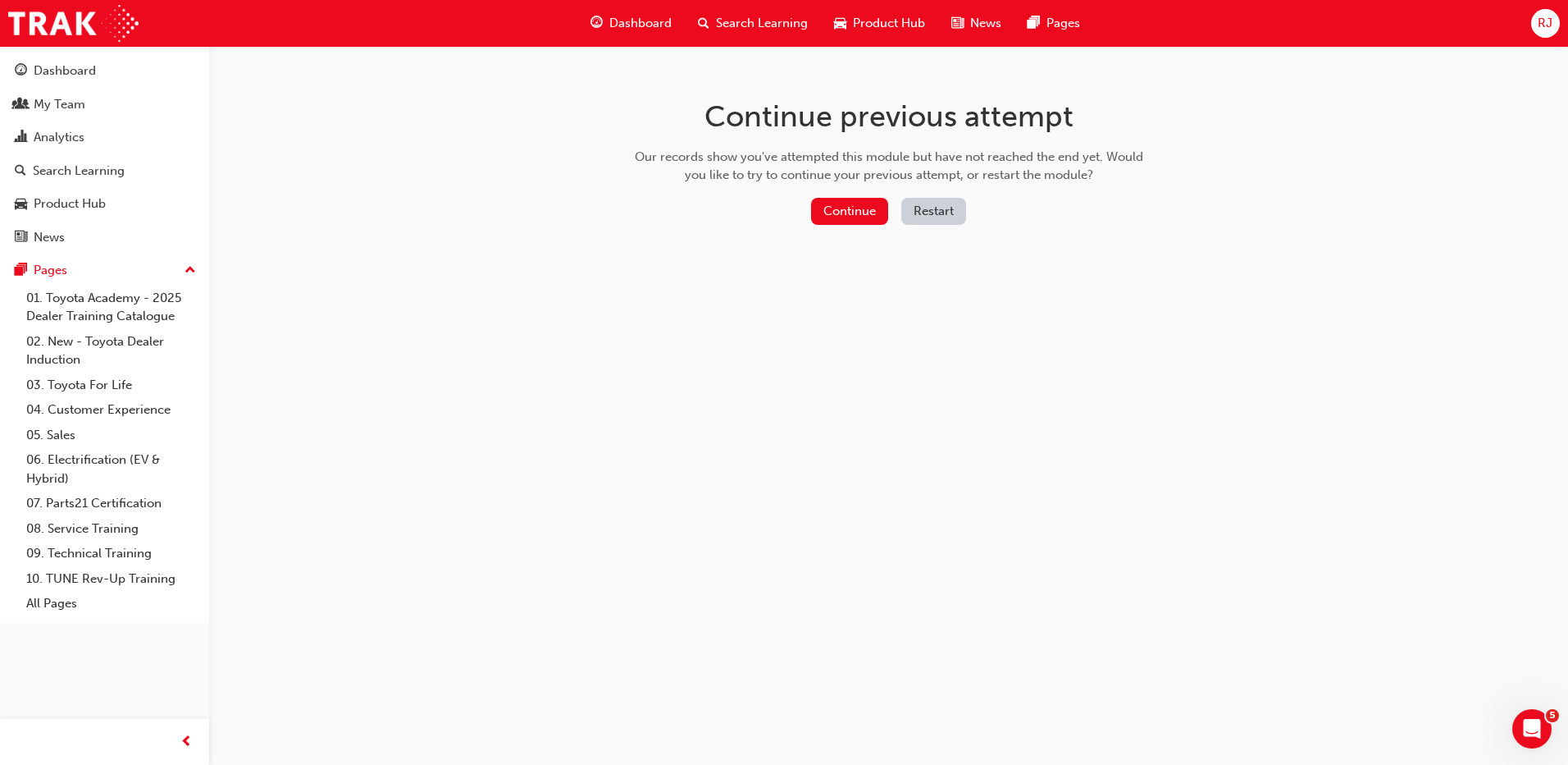
click at [482, 533] on div "Continue previous attempt Our records show you've attempted this module but hav…" at bounding box center [784, 382] width 1568 height 765
click at [855, 207] on button "Continue" at bounding box center [849, 210] width 77 height 27
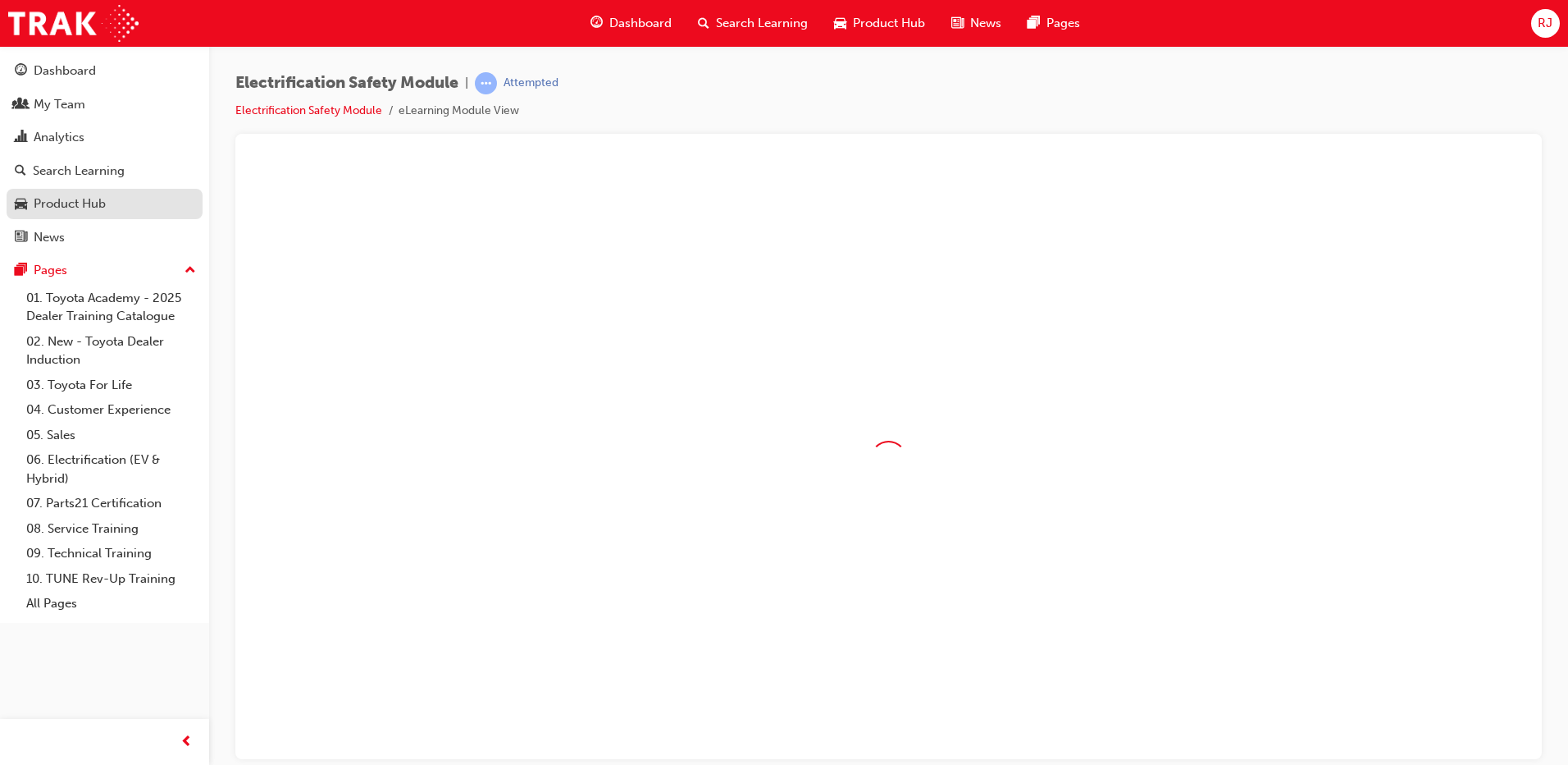
click at [84, 202] on div "Product Hub" at bounding box center [70, 203] width 72 height 19
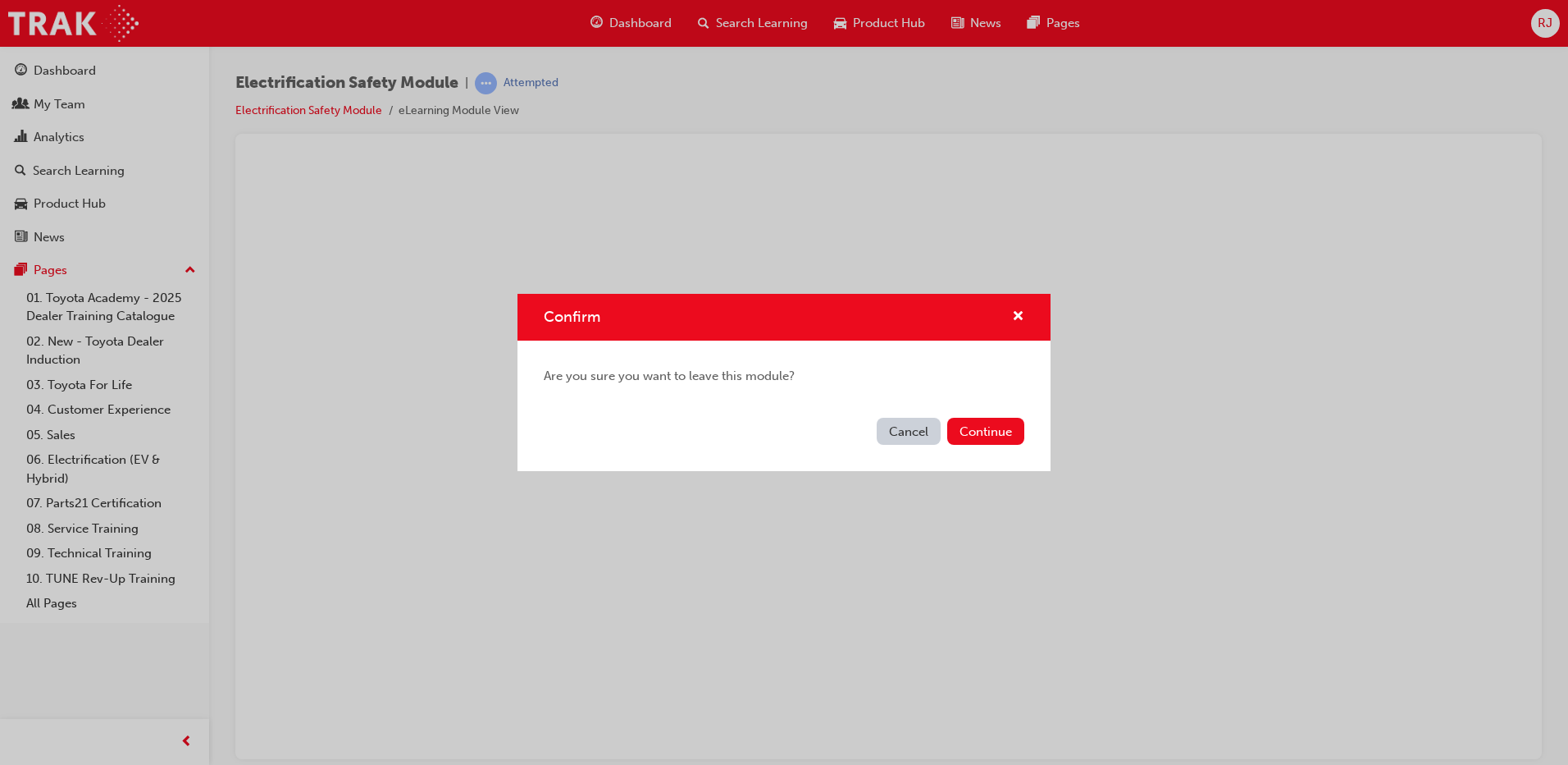
click at [921, 435] on button "Cancel" at bounding box center [908, 430] width 64 height 27
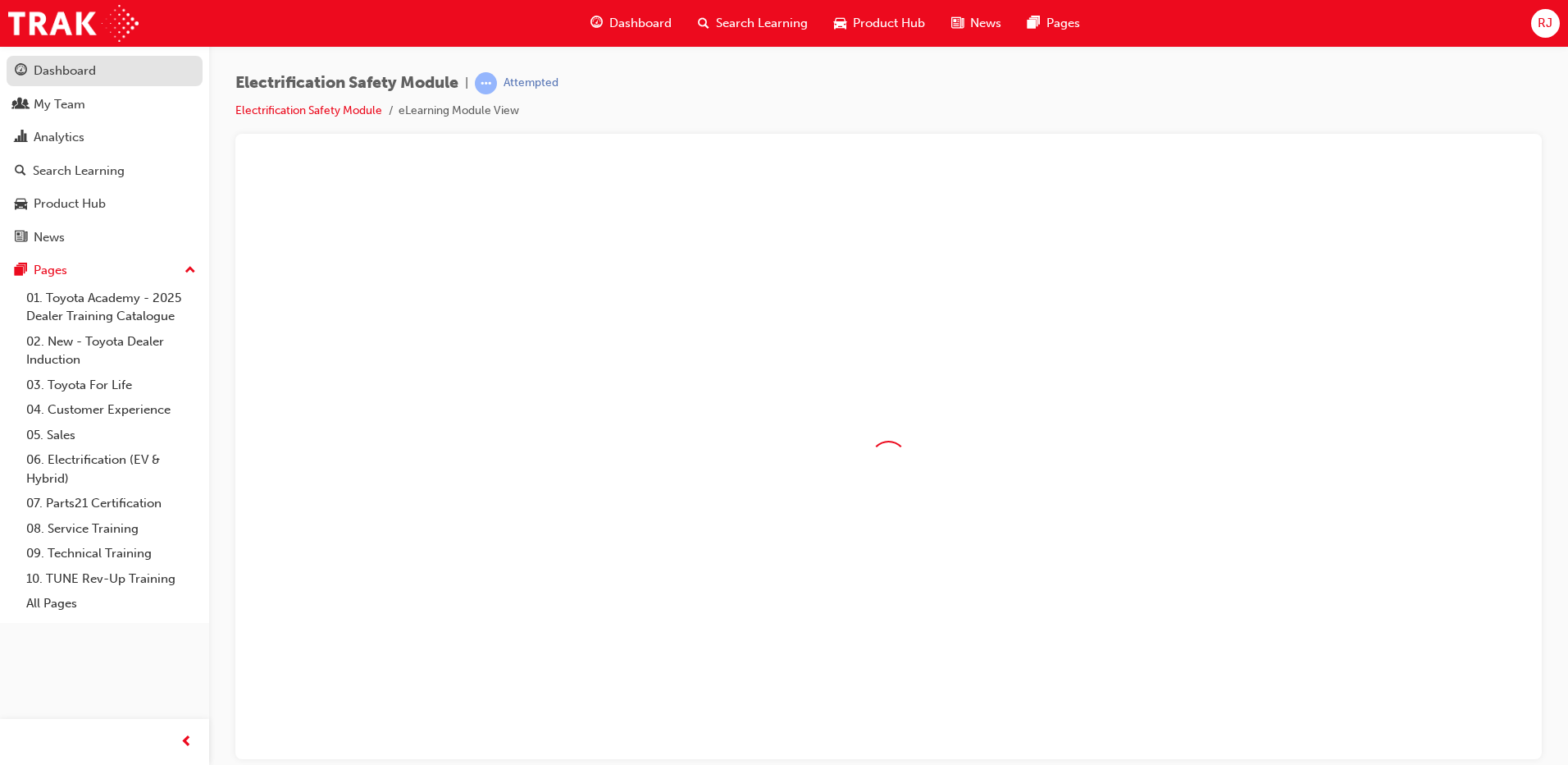
click at [46, 58] on link "Dashboard" at bounding box center [105, 71] width 196 height 30
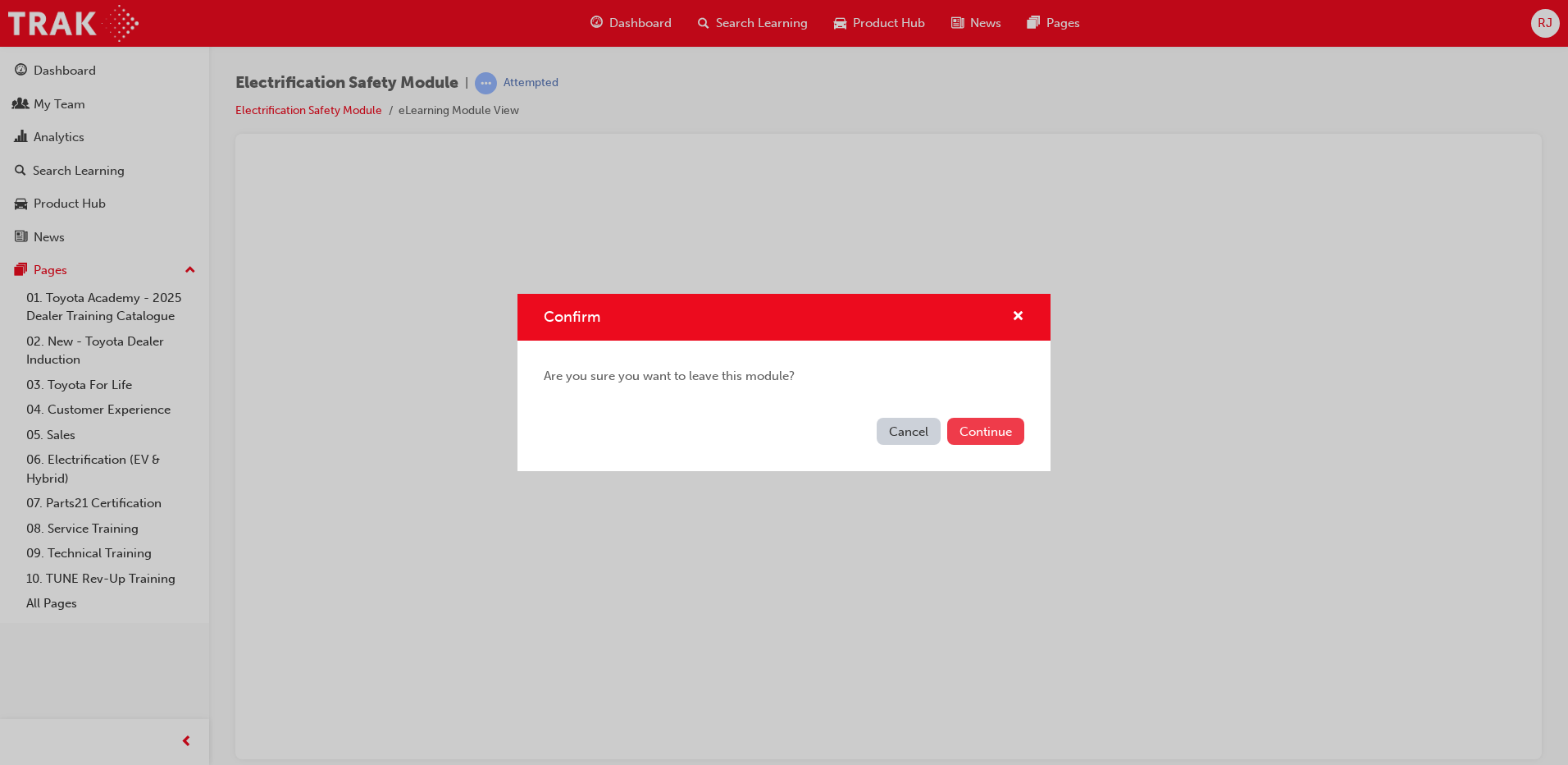
click at [985, 429] on button "Continue" at bounding box center [985, 430] width 77 height 27
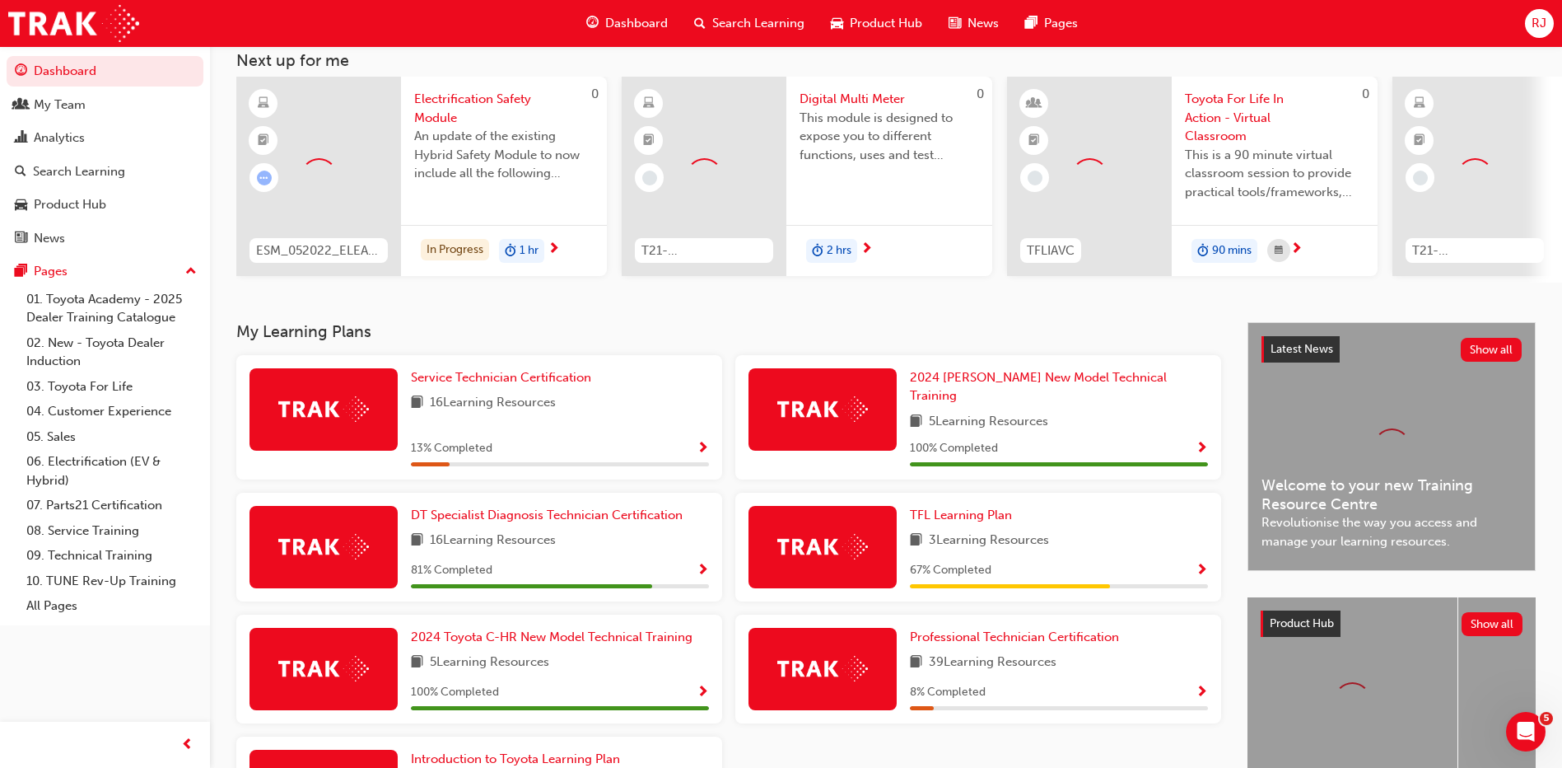
scroll to position [246, 0]
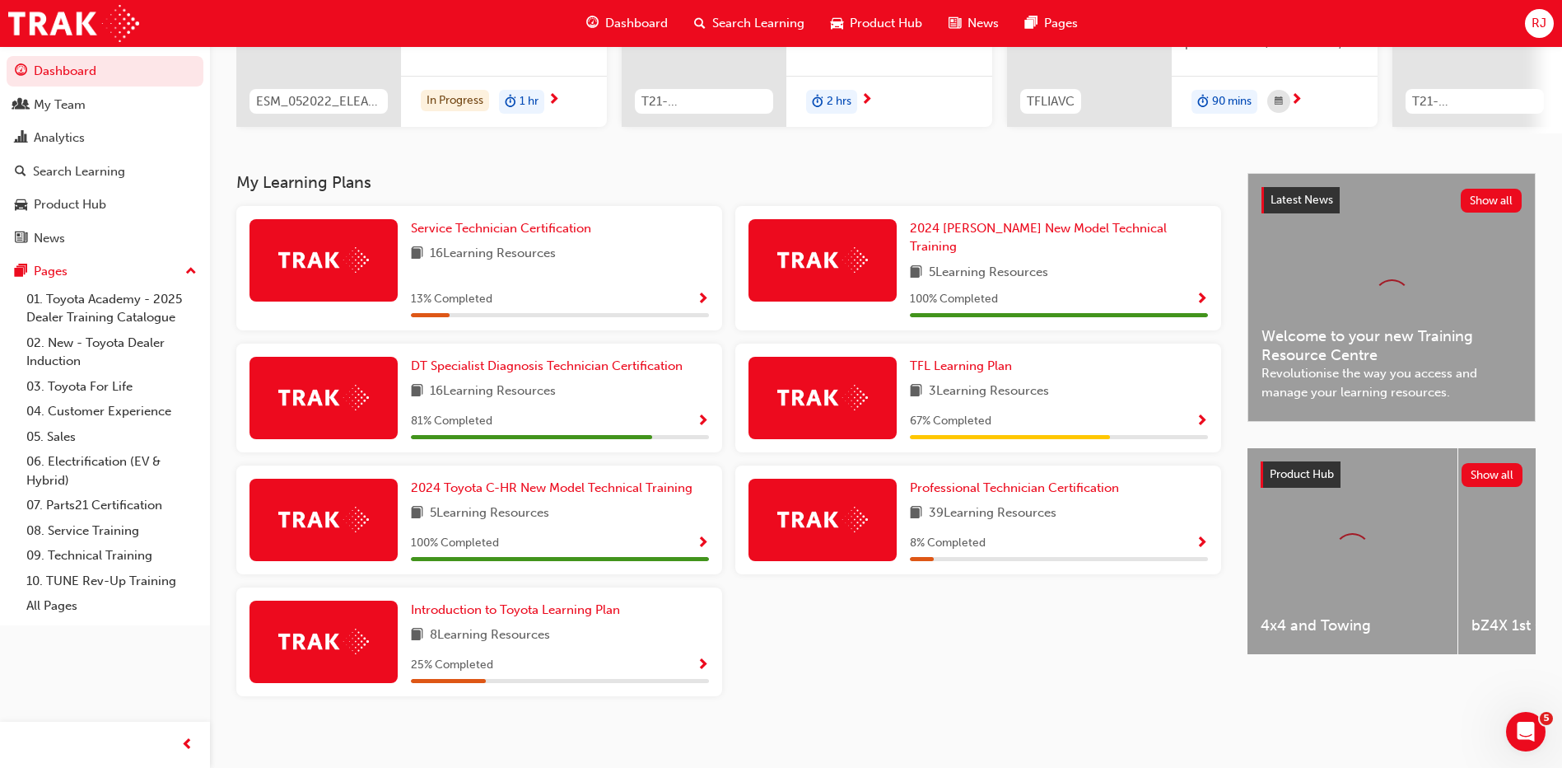
click at [1530, 20] on div "RJ" at bounding box center [1539, 23] width 29 height 29
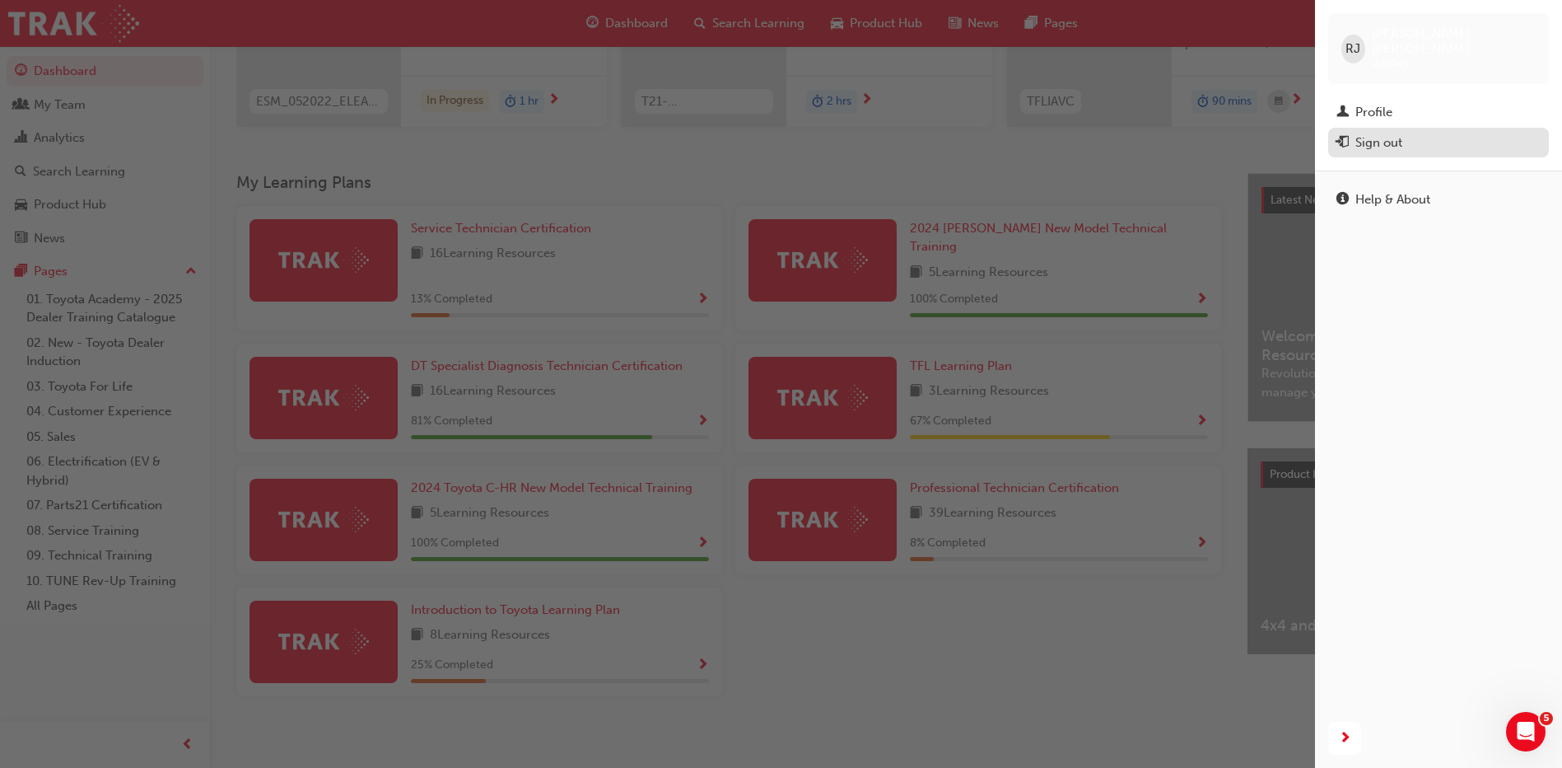
click at [1396, 133] on div "Sign out" at bounding box center [1379, 142] width 47 height 19
